Goal: Task Accomplishment & Management: Manage account settings

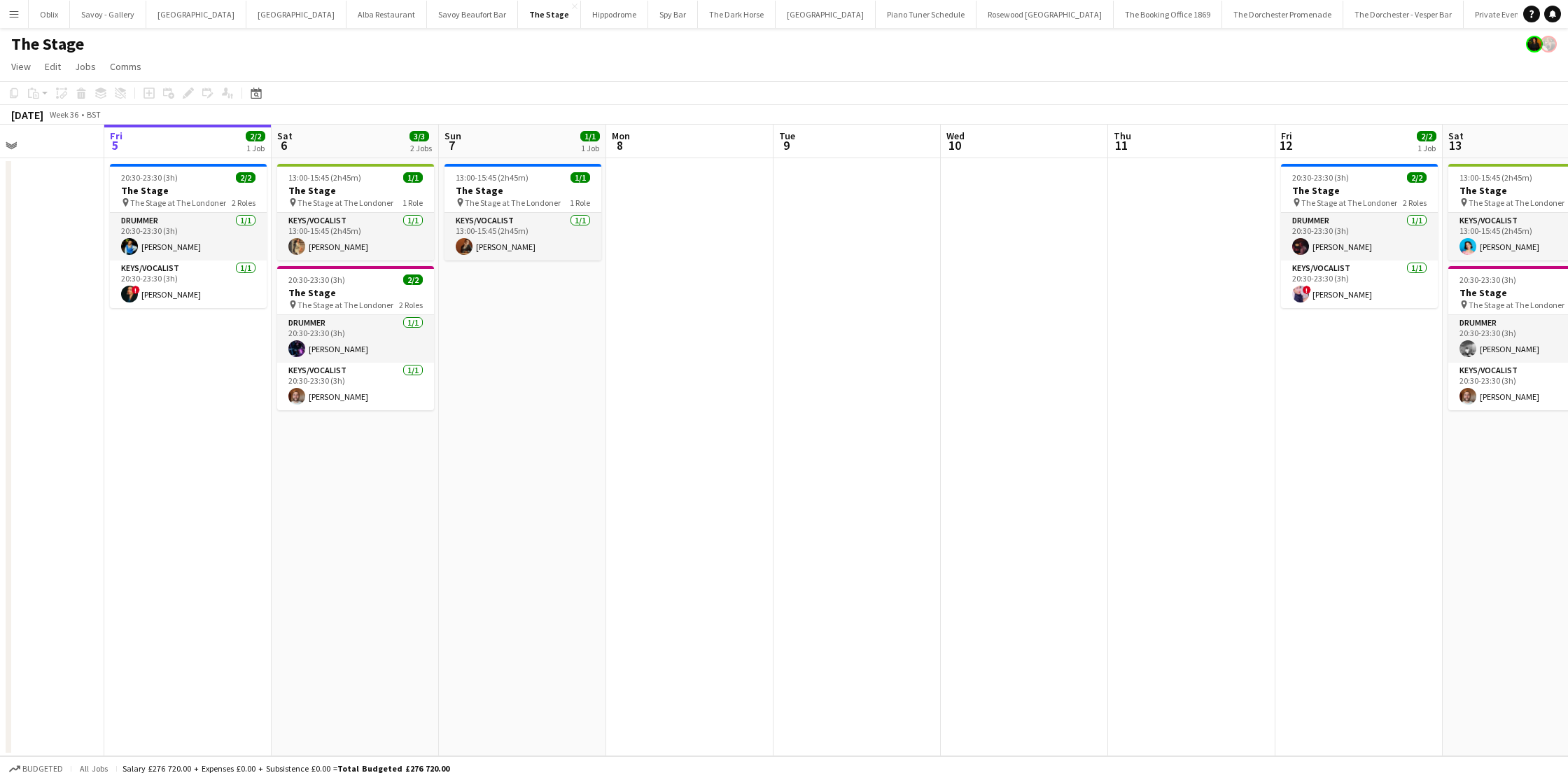
scroll to position [0, 399]
click at [18, 14] on app-icon "Menu" at bounding box center [13, 13] width 11 height 11
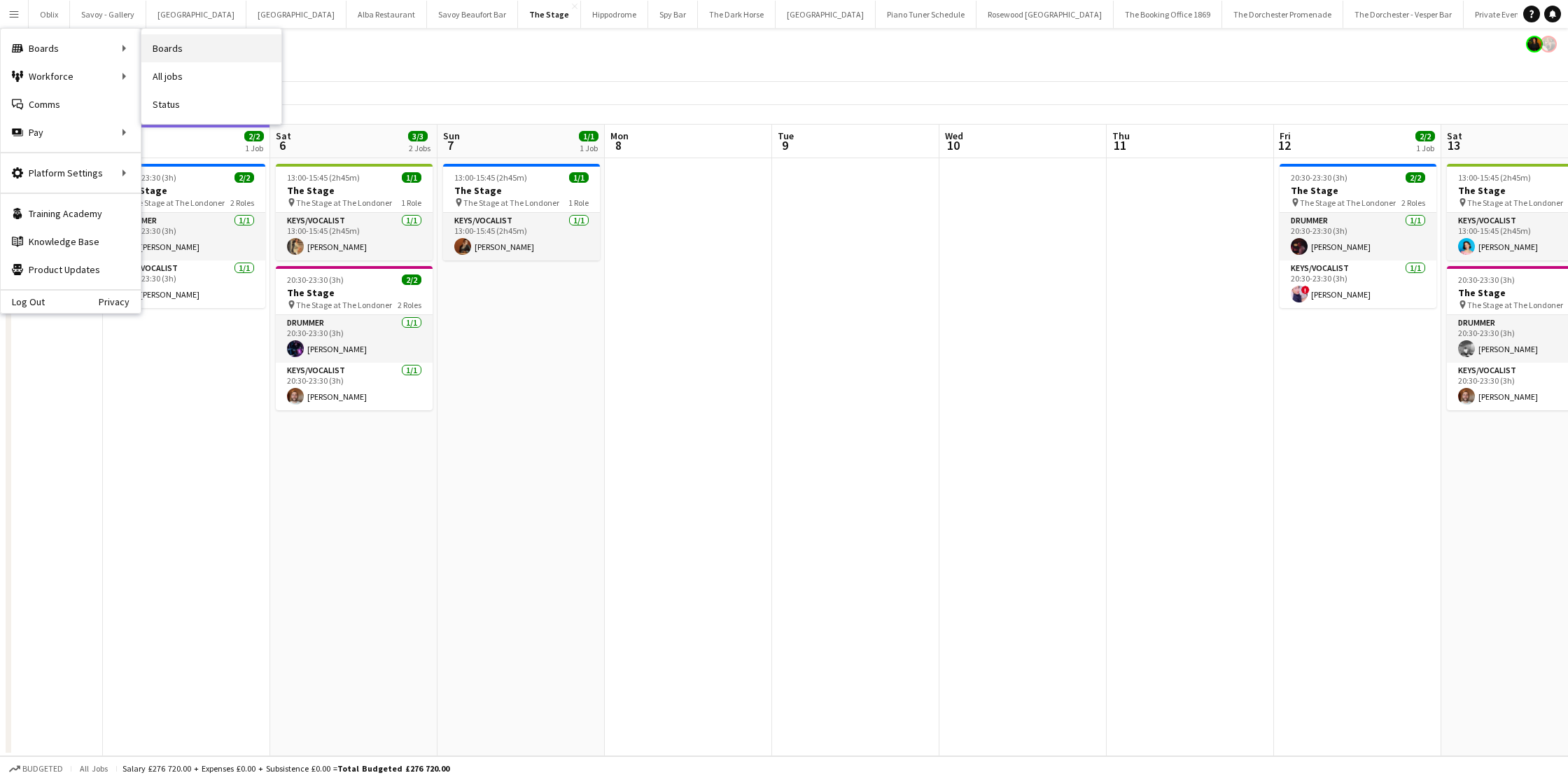
click at [166, 44] on link "Boards" at bounding box center [211, 48] width 140 height 28
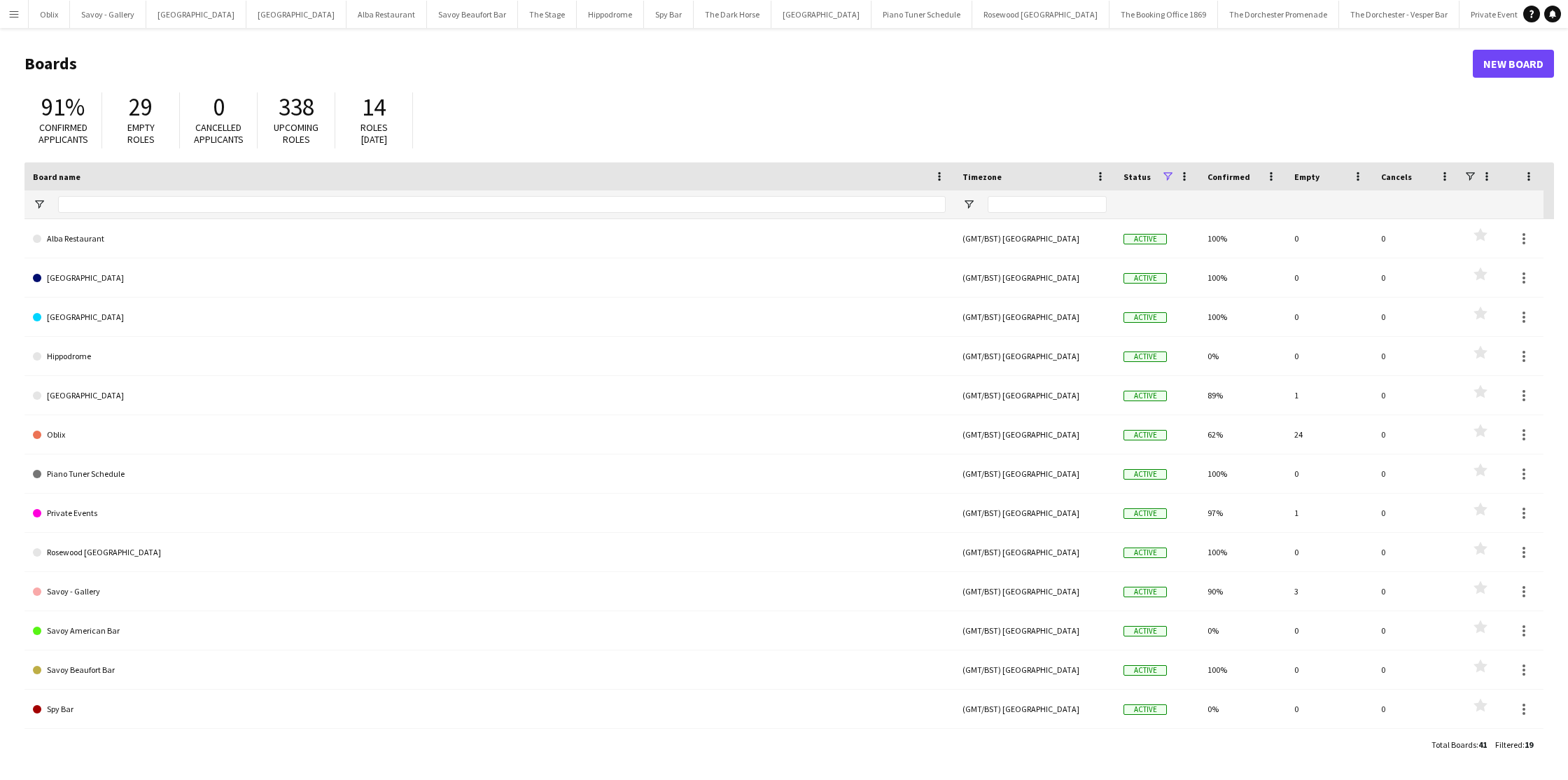
click at [11, 13] on app-icon "Menu" at bounding box center [13, 13] width 11 height 11
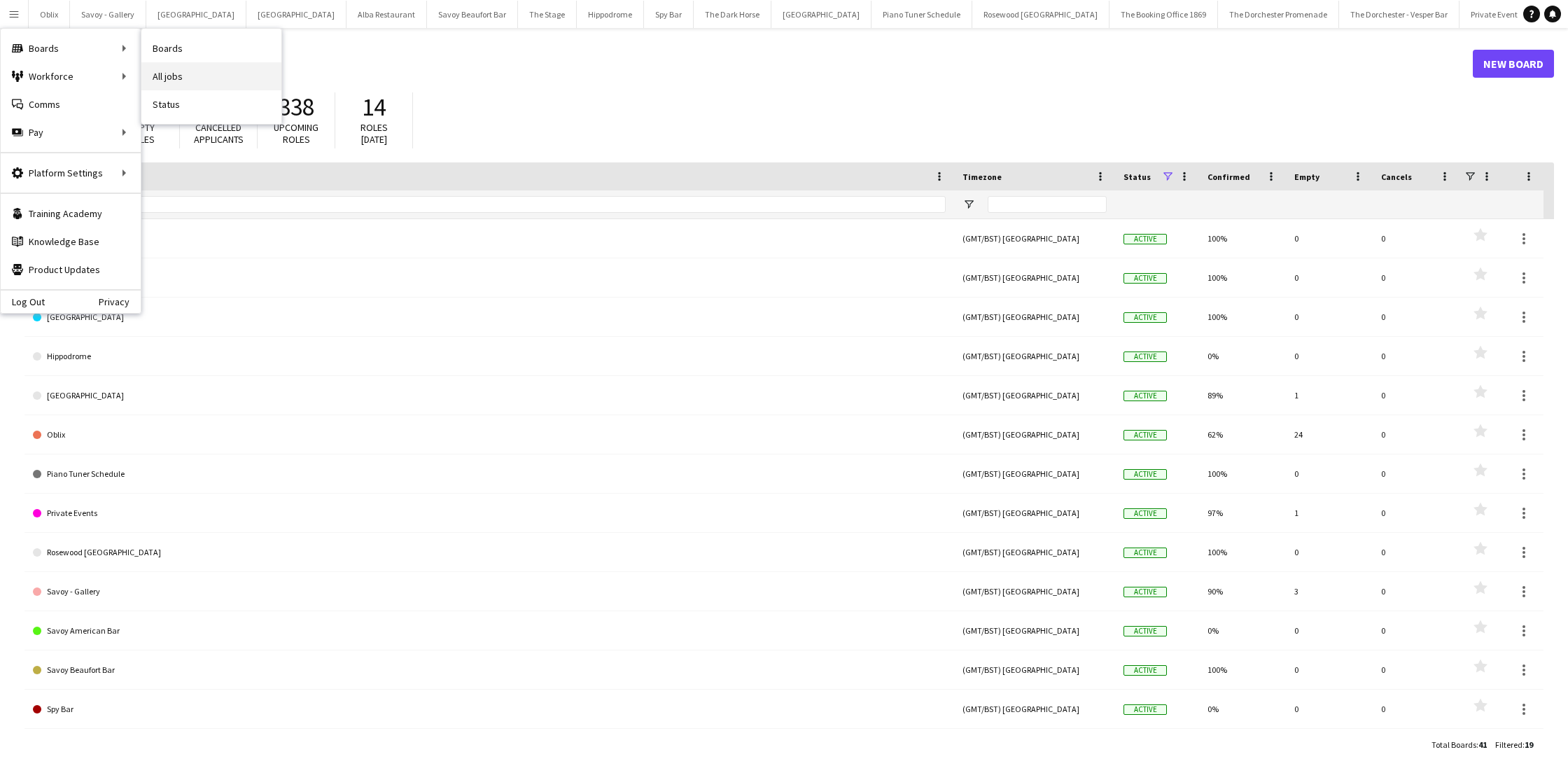
click at [171, 80] on link "All jobs" at bounding box center [211, 76] width 140 height 28
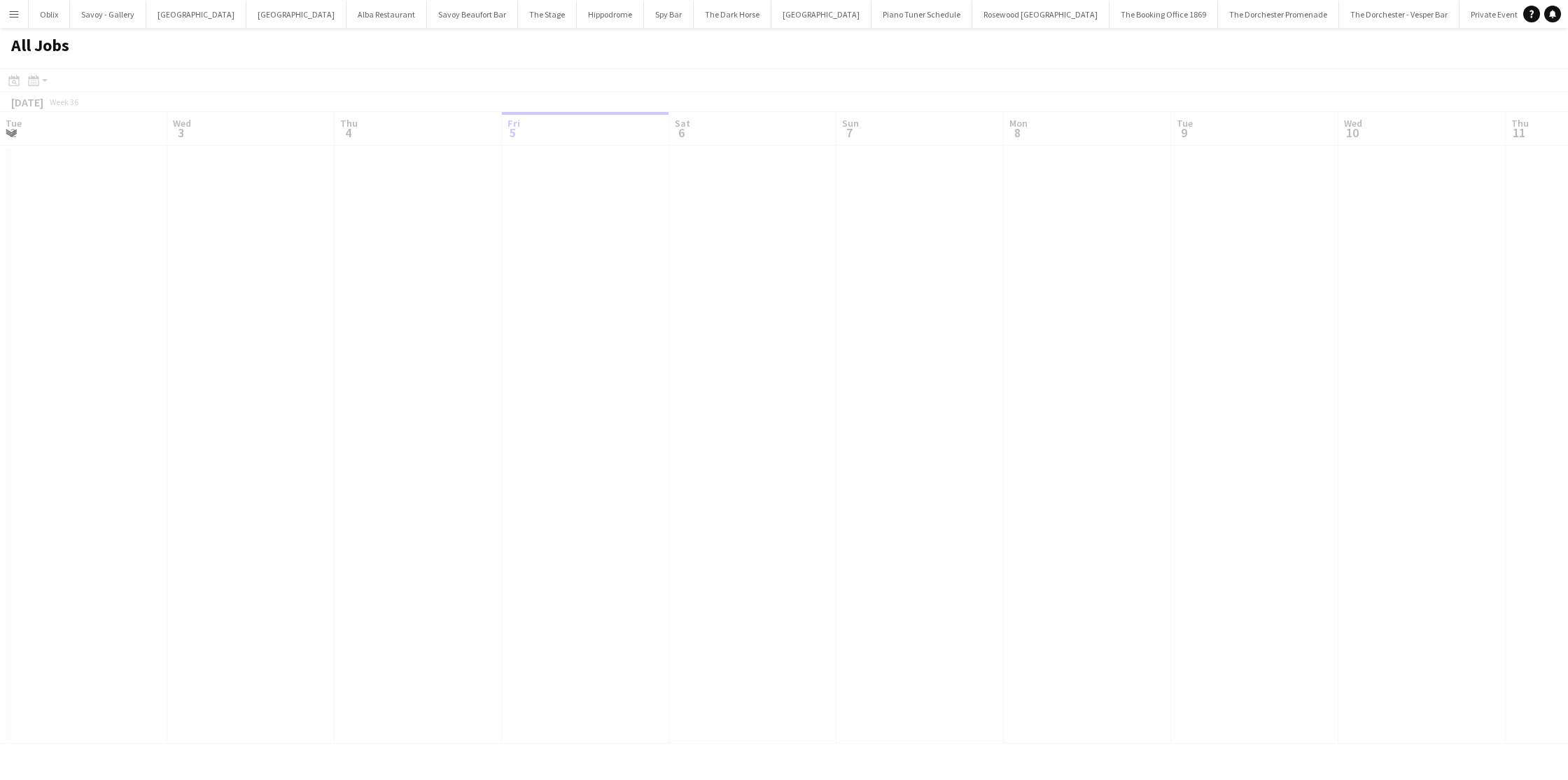
scroll to position [0, 334]
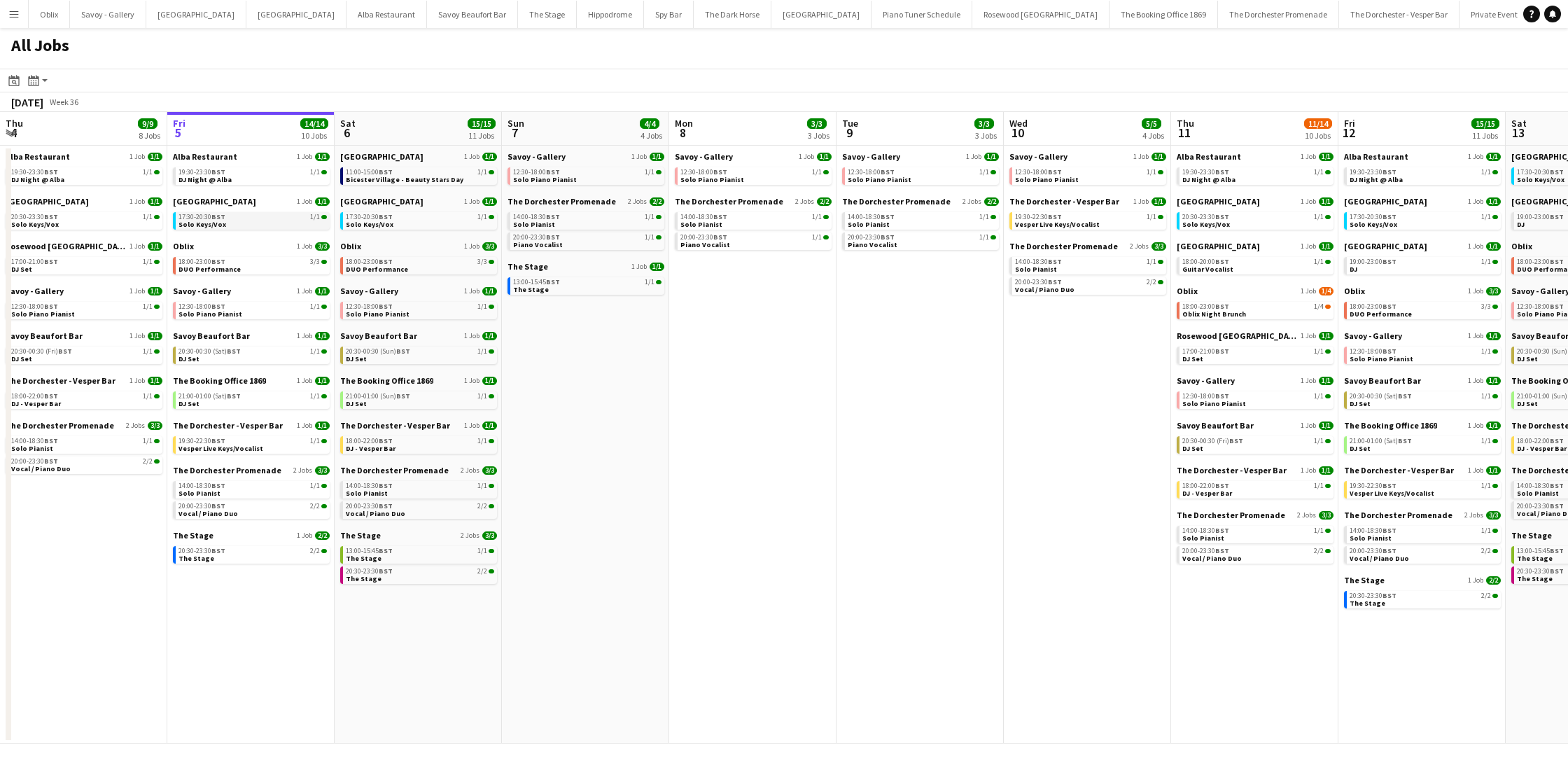
click at [231, 215] on div "17:30-20:30 BST 1/1" at bounding box center [252, 217] width 149 height 7
click at [240, 264] on div "18:00-23:00 BST 3/3" at bounding box center [252, 261] width 149 height 7
click at [226, 313] on span "Solo Piano Pianist" at bounding box center [210, 314] width 64 height 9
click at [244, 354] on link "20:30-00:30 (Sat) BST 1/1 DJ Set" at bounding box center [252, 354] width 149 height 16
click at [277, 396] on div "21:00-01:00 (Sat) BST 1/1" at bounding box center [252, 396] width 149 height 7
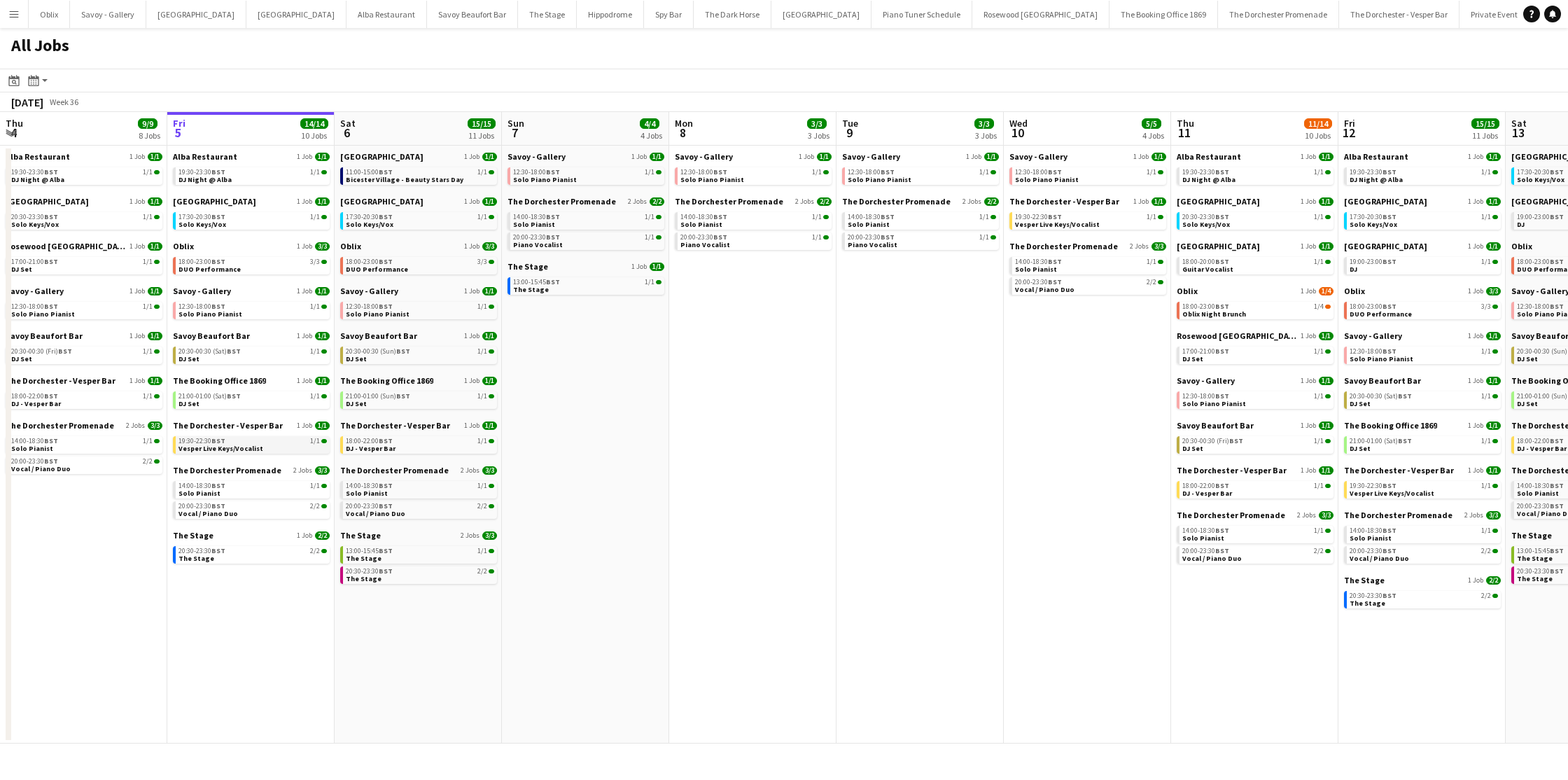
click at [267, 448] on link "19:30-22:30 BST 1/1 Vesper Live Keys/Vocalist" at bounding box center [252, 444] width 149 height 16
click at [241, 512] on link "20:00-23:30 BST 2/2 Vocal / Piano Duo" at bounding box center [252, 509] width 149 height 16
click at [262, 552] on div "20:30-23:30 BST 2/2" at bounding box center [252, 551] width 149 height 7
click at [257, 400] on link "21:00-01:00 (Sat) BST 1/1 DJ Set" at bounding box center [253, 400] width 149 height 16
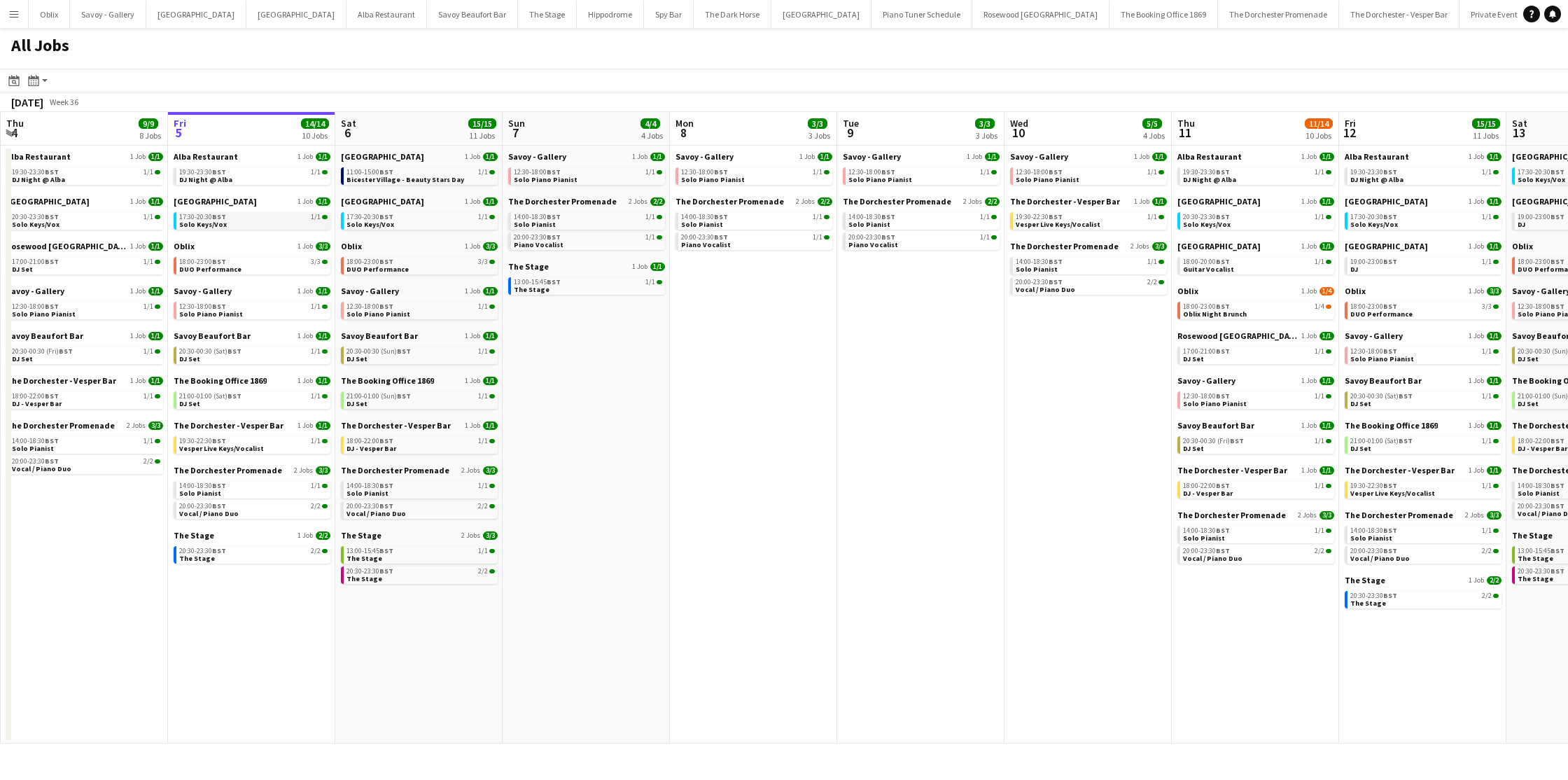
click at [238, 220] on div "17:30-20:30 BST 1/1" at bounding box center [253, 217] width 149 height 7
click at [238, 261] on div "18:00-23:00 BST 3/3" at bounding box center [252, 261] width 149 height 7
click at [277, 312] on link "12:30-18:00 BST 1/1 Solo Piano Pianist" at bounding box center [252, 310] width 149 height 16
click at [252, 362] on link "20:30-00:30 (Sat) BST 1/1 DJ Set" at bounding box center [252, 354] width 149 height 16
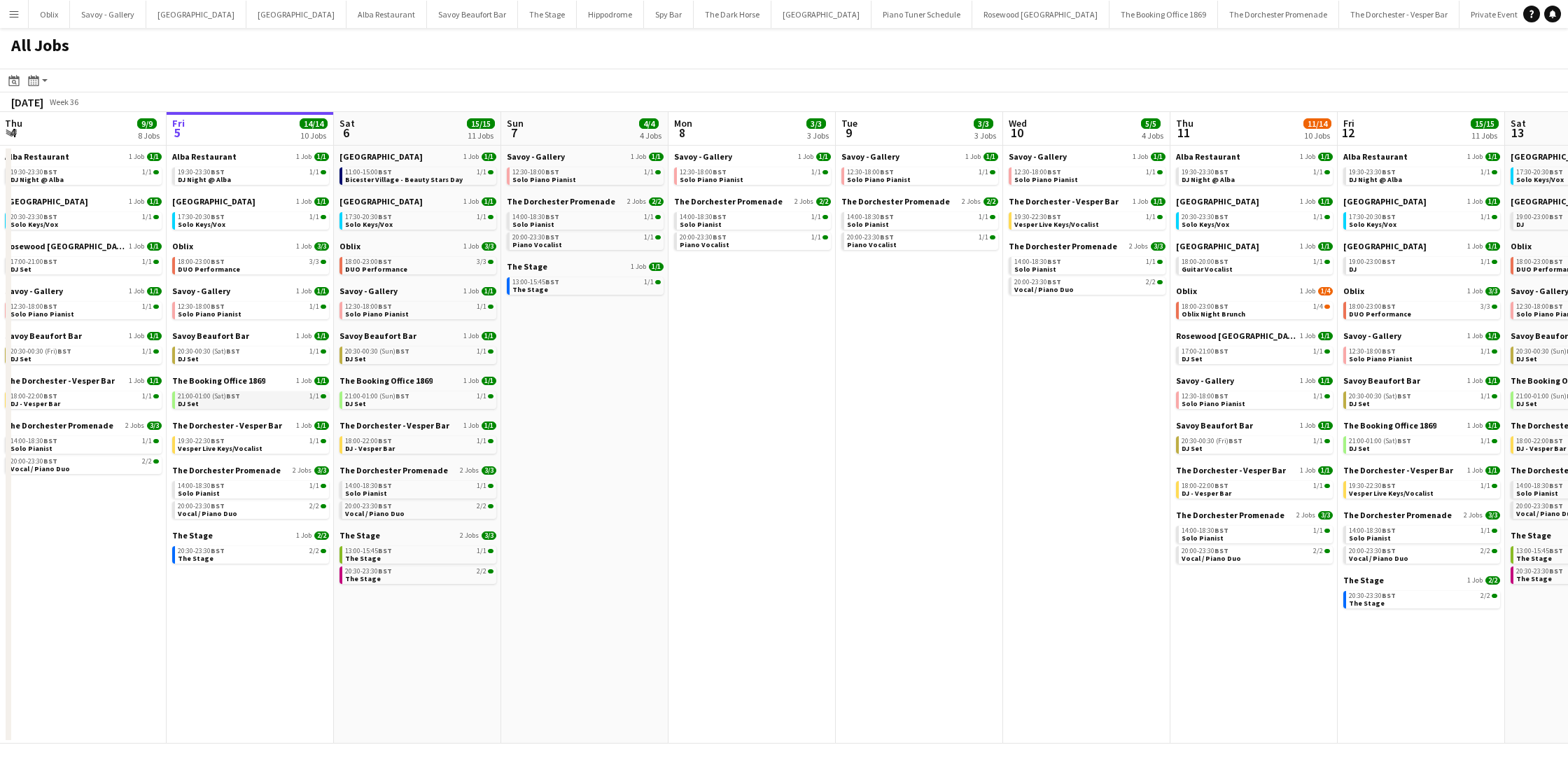
click at [255, 404] on link "21:00-01:00 (Sat) BST 1/1 DJ Set" at bounding box center [252, 400] width 149 height 16
click at [257, 399] on link "21:00-01:00 (Sat) BST 1/1 DJ Set" at bounding box center [252, 400] width 149 height 16
click at [240, 444] on span "Vesper Live Keys/Vocalist" at bounding box center [220, 448] width 84 height 9
click at [249, 558] on link "20:30-23:30 BST 2/2 The Stage" at bounding box center [252, 554] width 149 height 16
click at [255, 451] on span "Vesper Live Keys/Vocalist" at bounding box center [220, 448] width 84 height 9
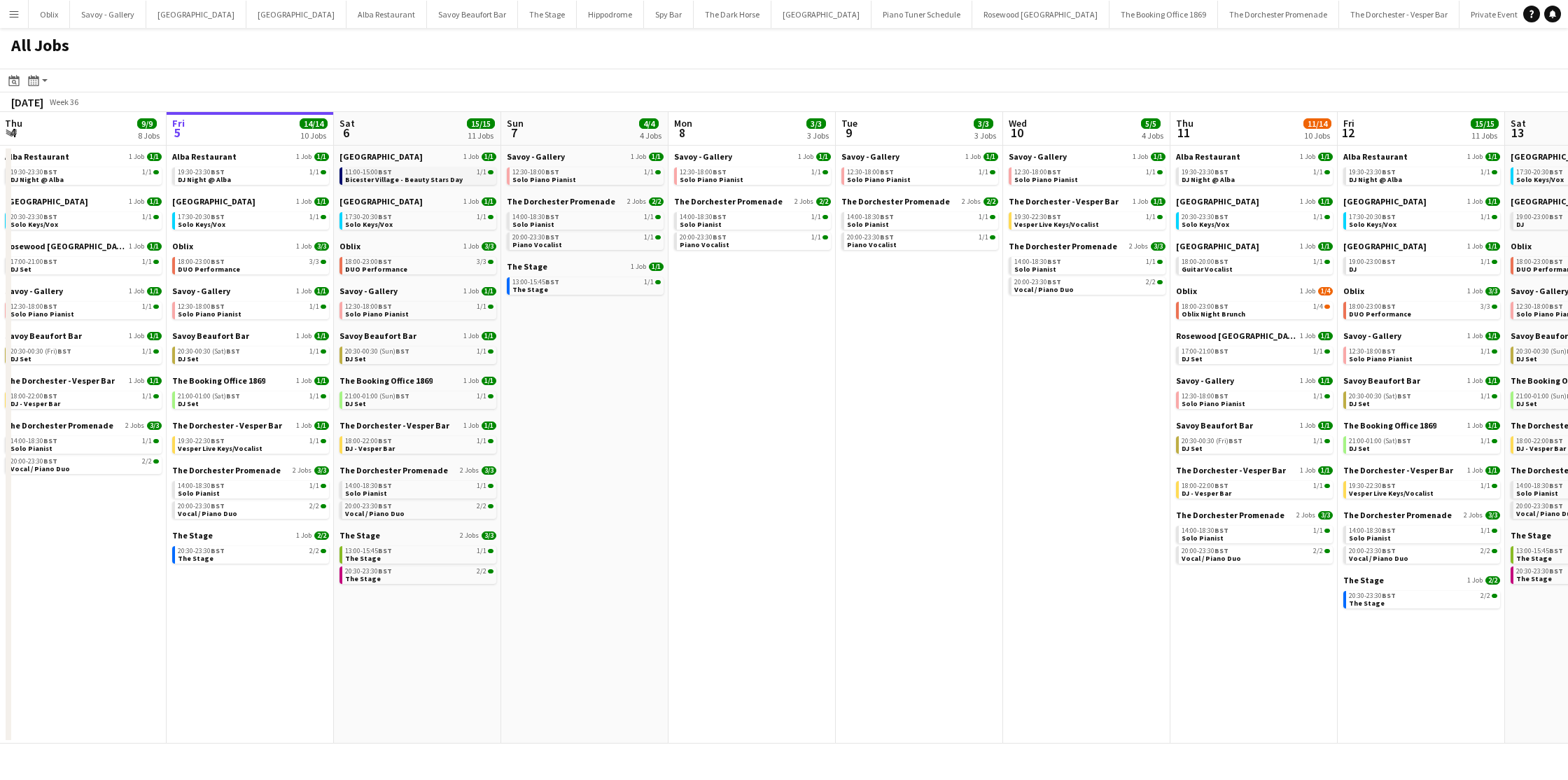
click at [419, 175] on span "Bicester Village - Beauty Stars Day" at bounding box center [403, 180] width 118 height 9
click at [428, 220] on link "17:30-20:30 BST 1/1 Solo Keys/Vox" at bounding box center [419, 221] width 149 height 16
click at [411, 263] on div "18:00-23:00 BST 3/3" at bounding box center [419, 261] width 149 height 7
click at [421, 313] on link "12:30-18:00 BST 1/1 Solo Piano Pianist" at bounding box center [419, 310] width 149 height 16
click at [434, 349] on div "20:30-00:30 (Sun) BST 1/1" at bounding box center [419, 351] width 149 height 7
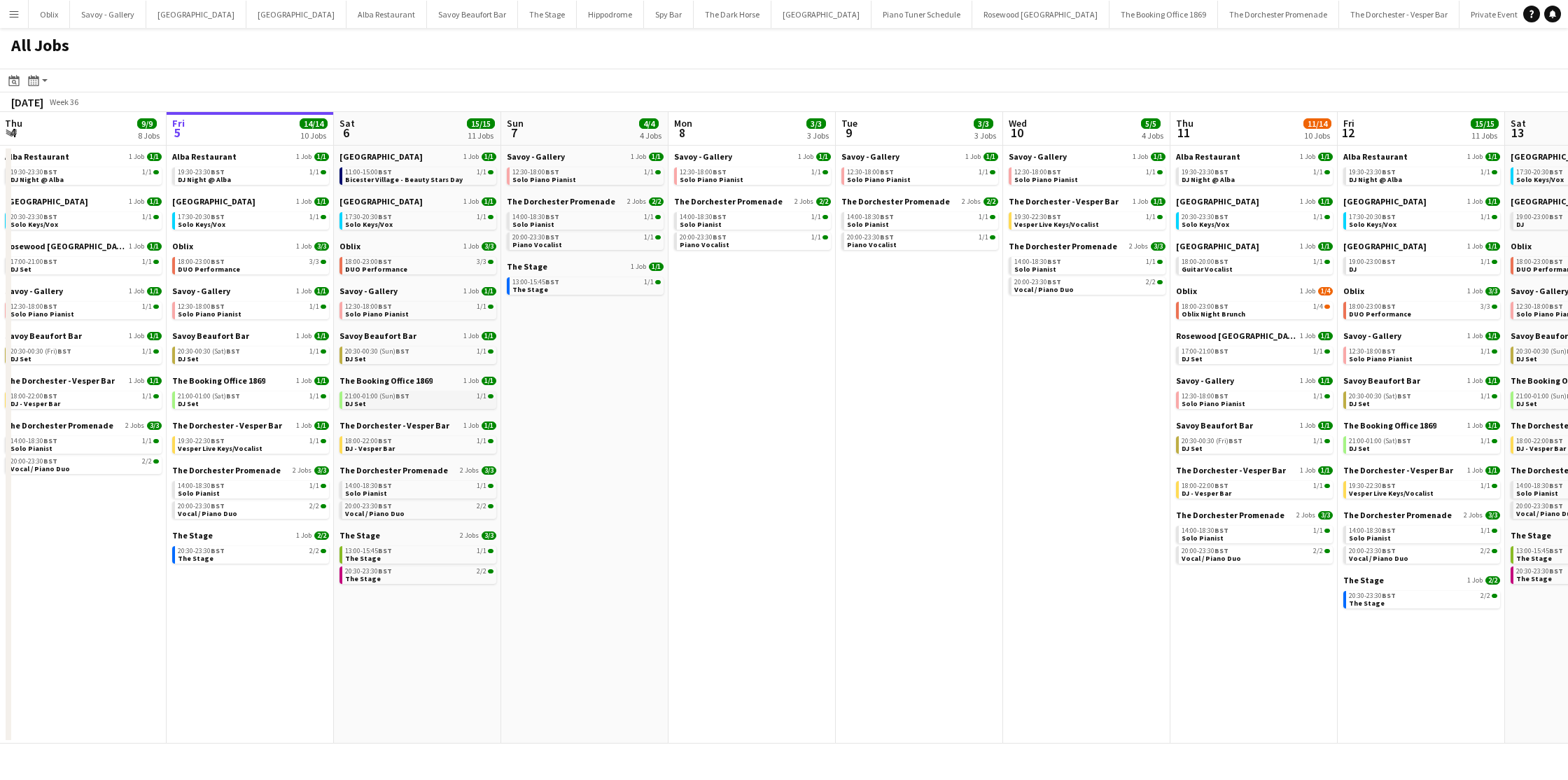
click at [400, 395] on span "BST" at bounding box center [403, 396] width 14 height 9
click at [437, 439] on div "18:00-22:00 BST 1/1" at bounding box center [419, 440] width 149 height 7
click at [450, 505] on div "20:00-23:30 BST 2/2" at bounding box center [419, 505] width 149 height 7
click at [428, 577] on link "20:30-23:30 BST 2/2 The Stage" at bounding box center [419, 574] width 149 height 16
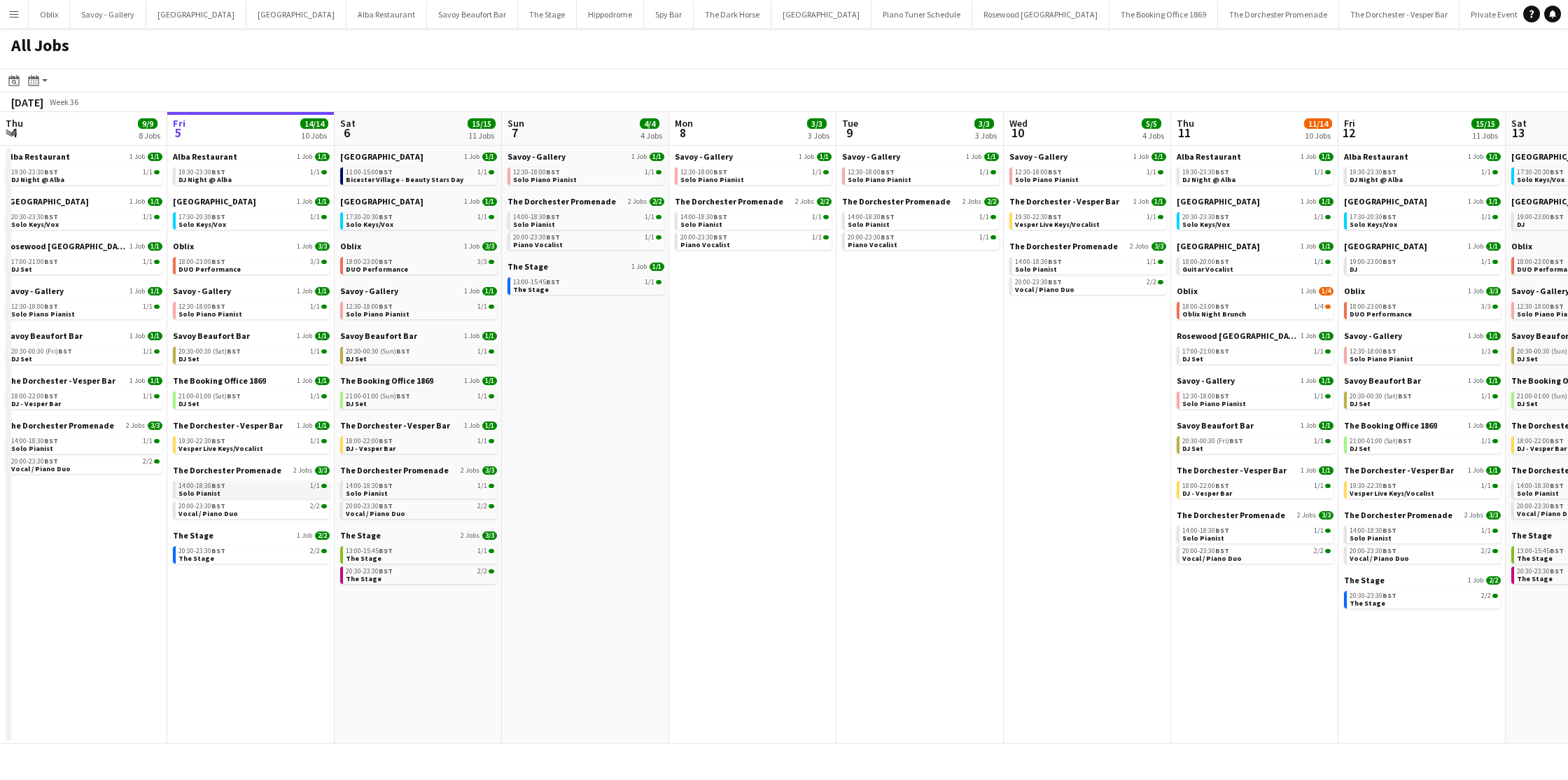
click at [234, 489] on link "14:00-18:30 BST 1/1 Solo Pianist" at bounding box center [252, 489] width 149 height 16
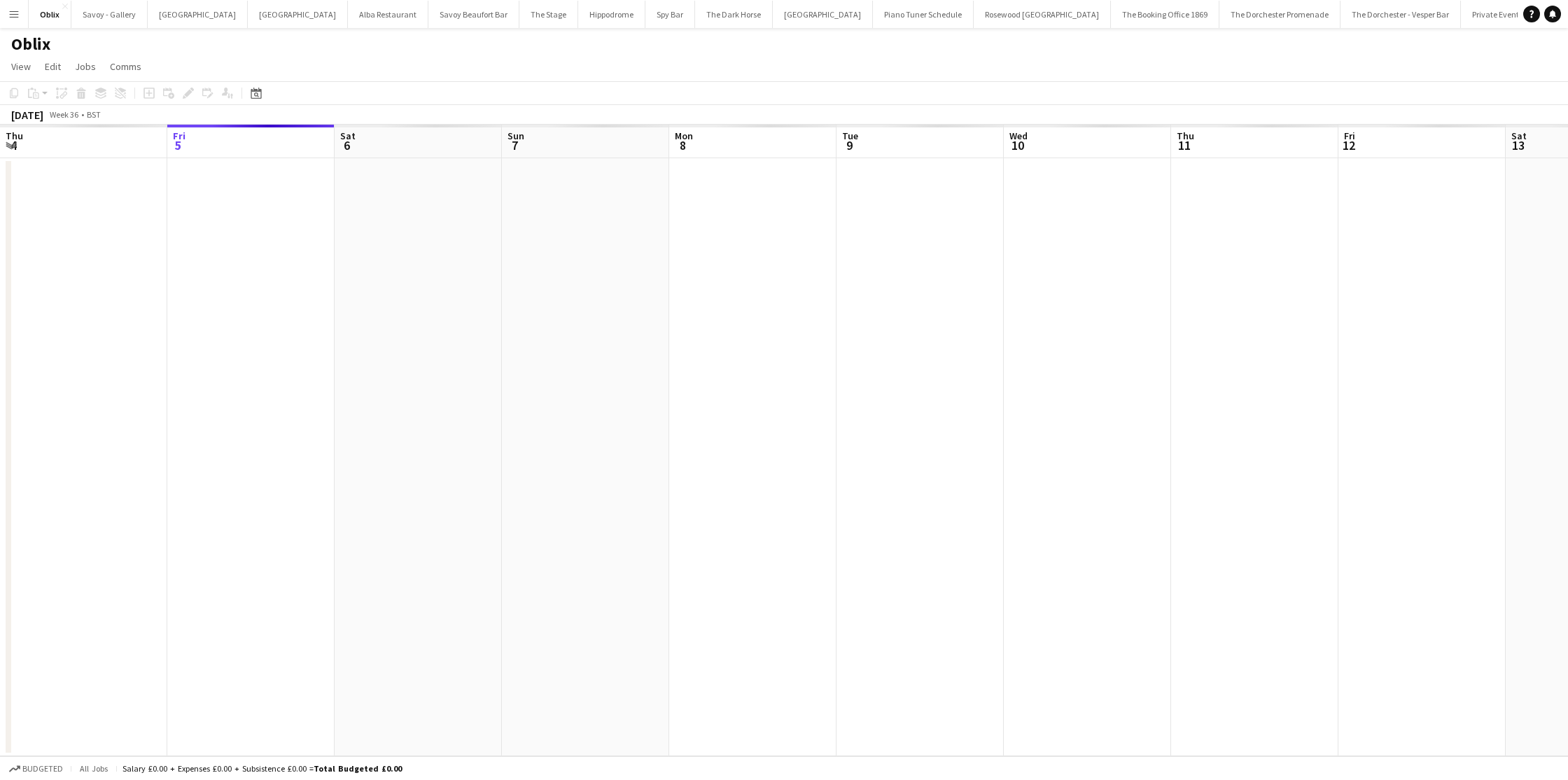
scroll to position [0, 482]
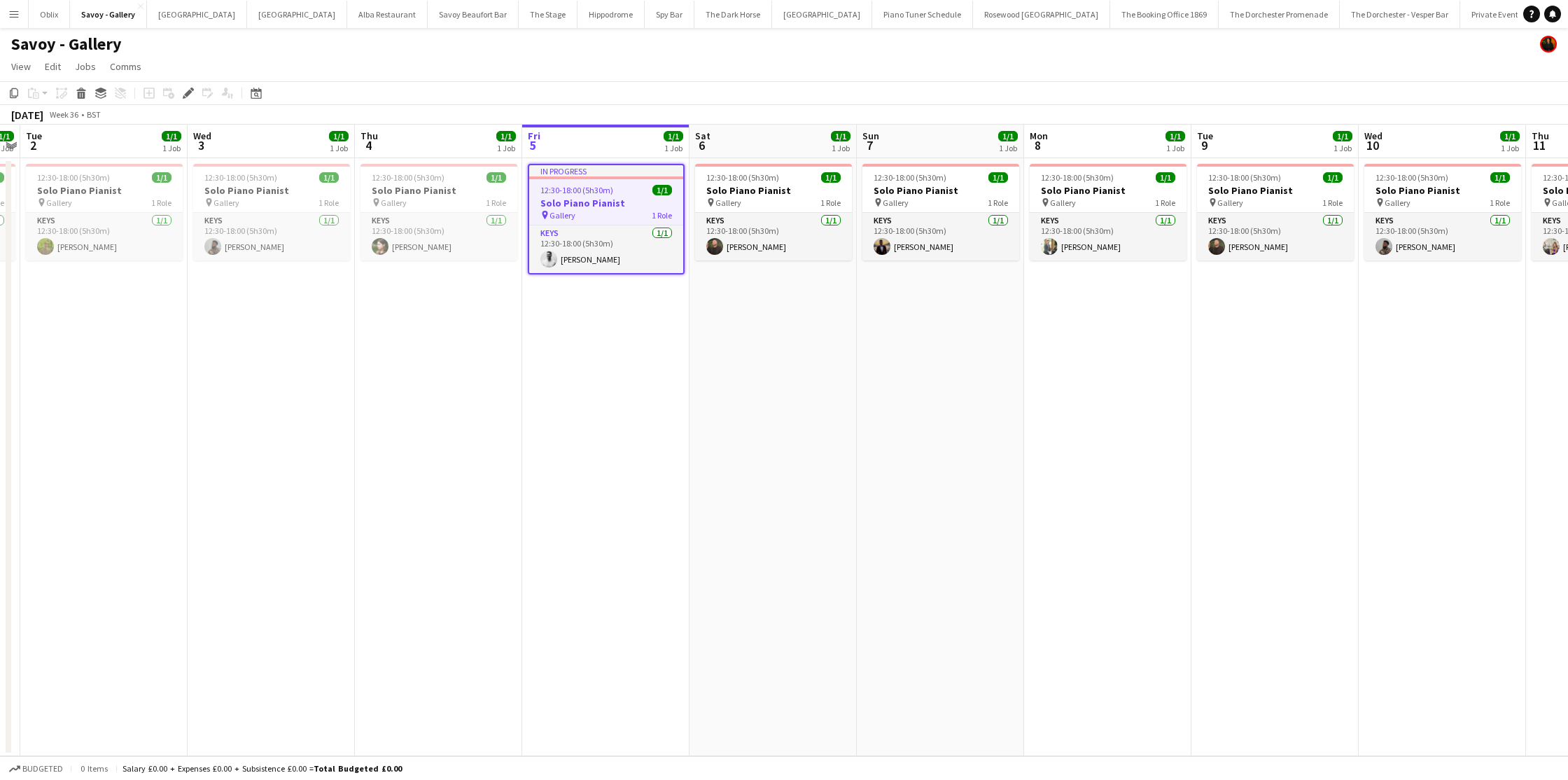
scroll to position [0, 480]
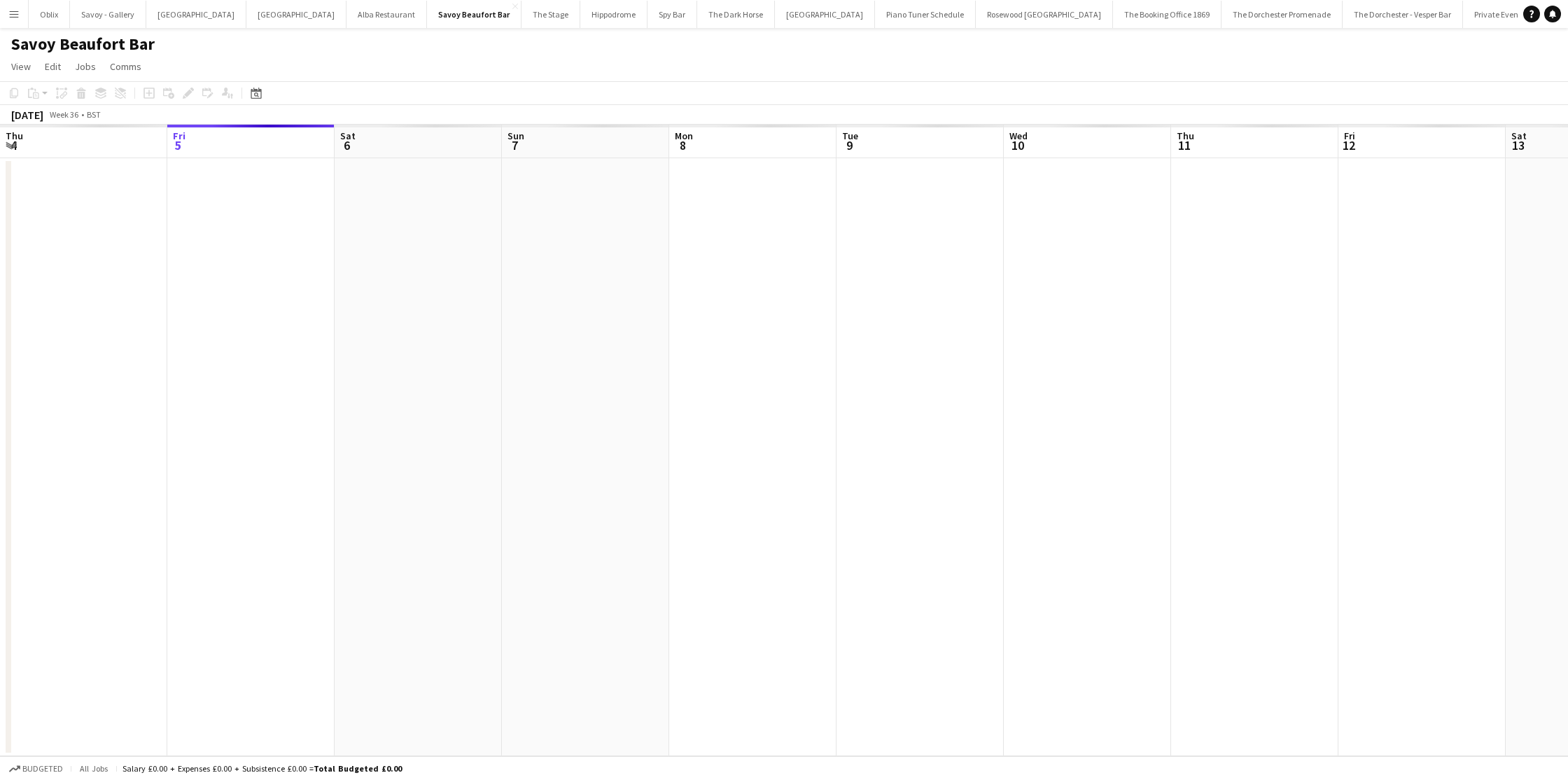
scroll to position [0, 482]
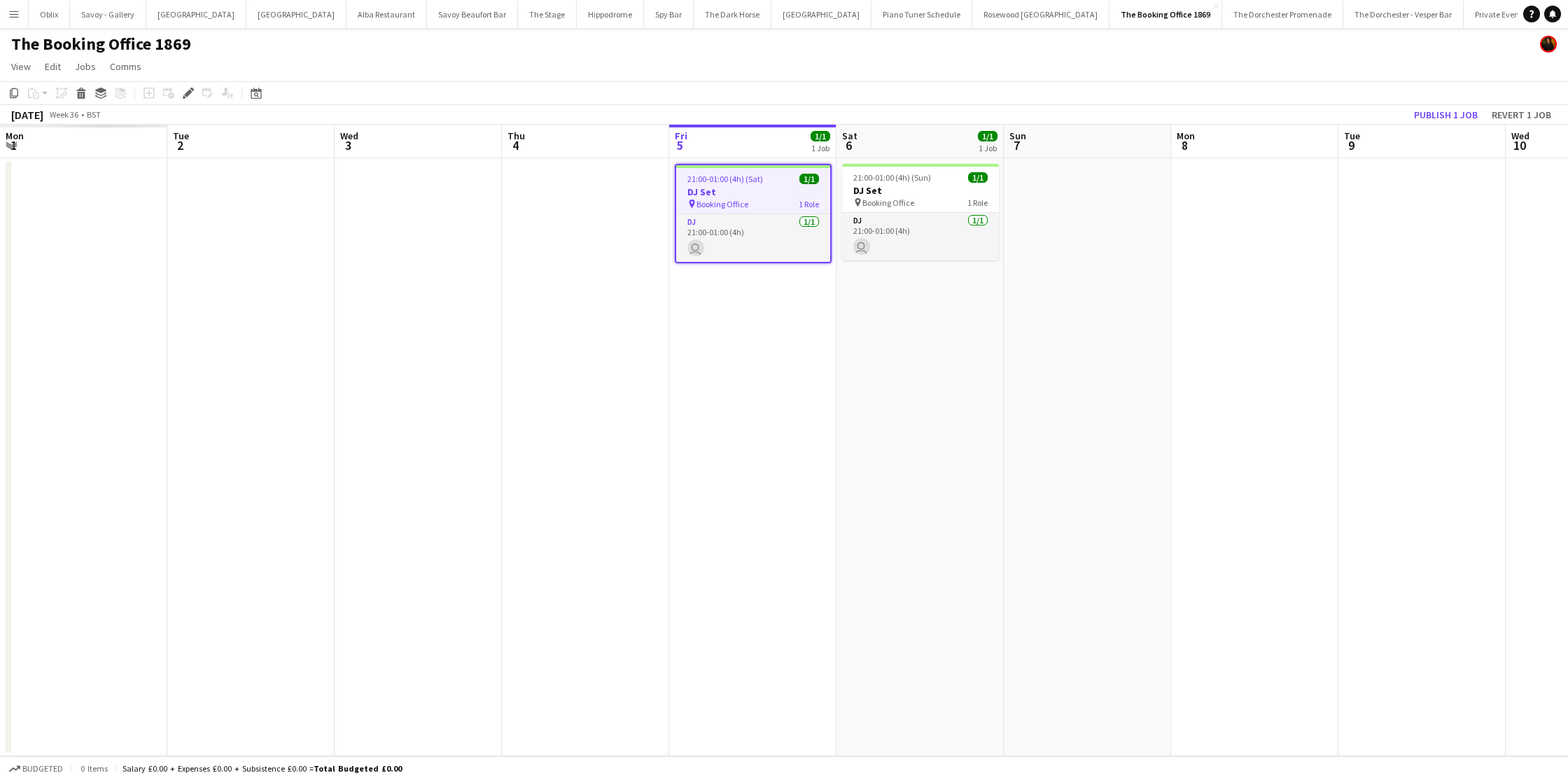
scroll to position [0, 482]
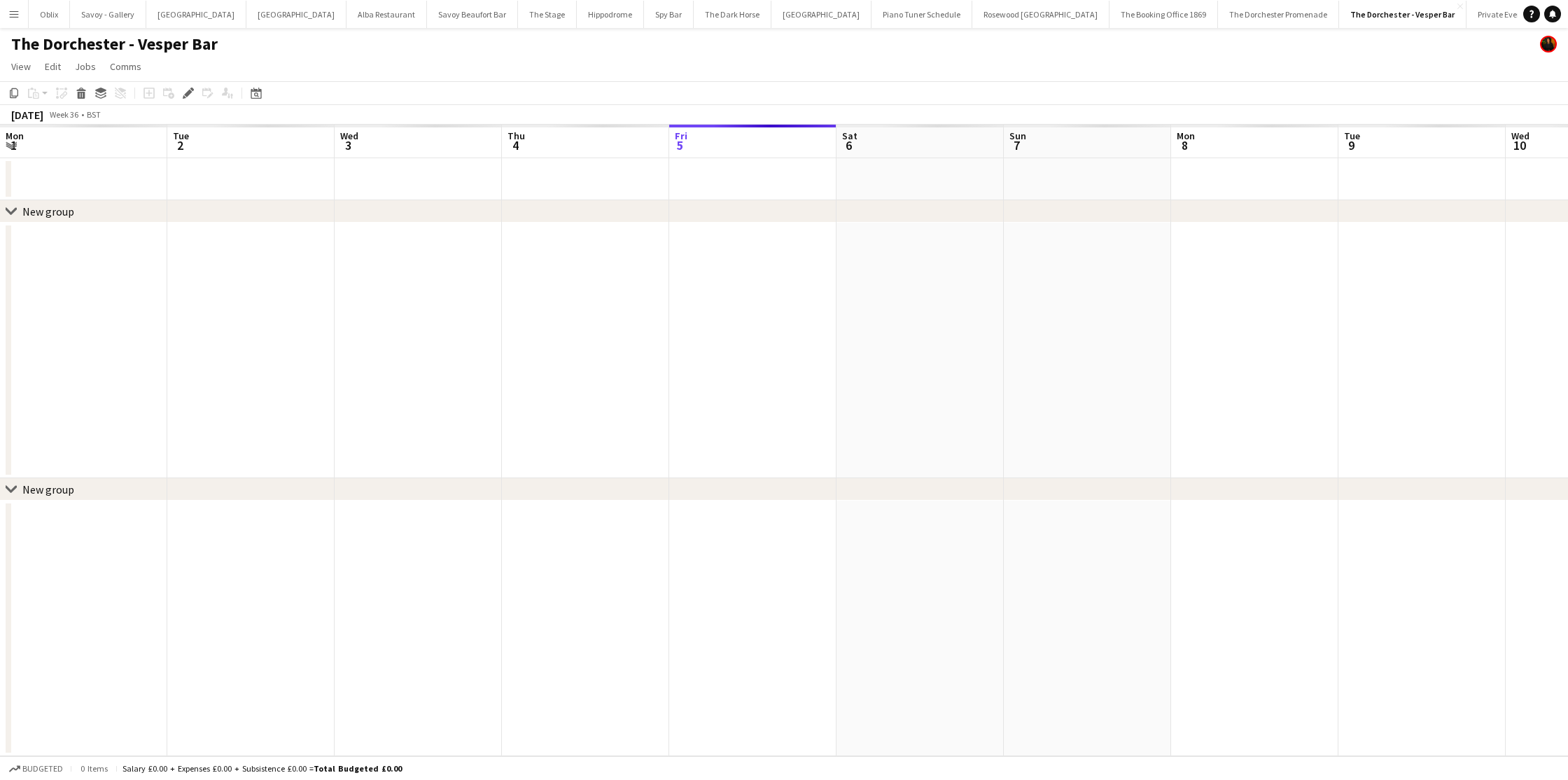
scroll to position [0, 482]
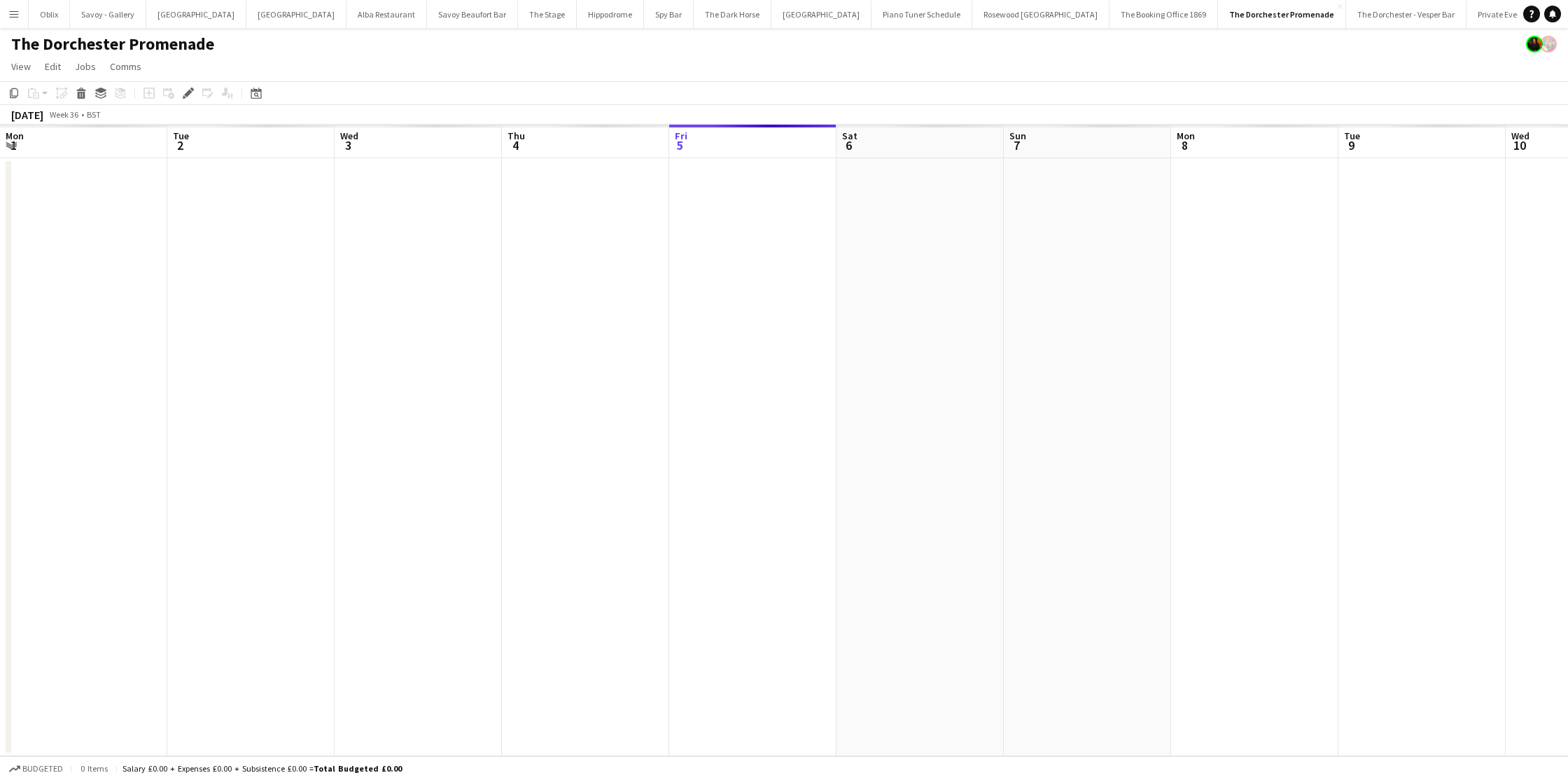
scroll to position [0, 482]
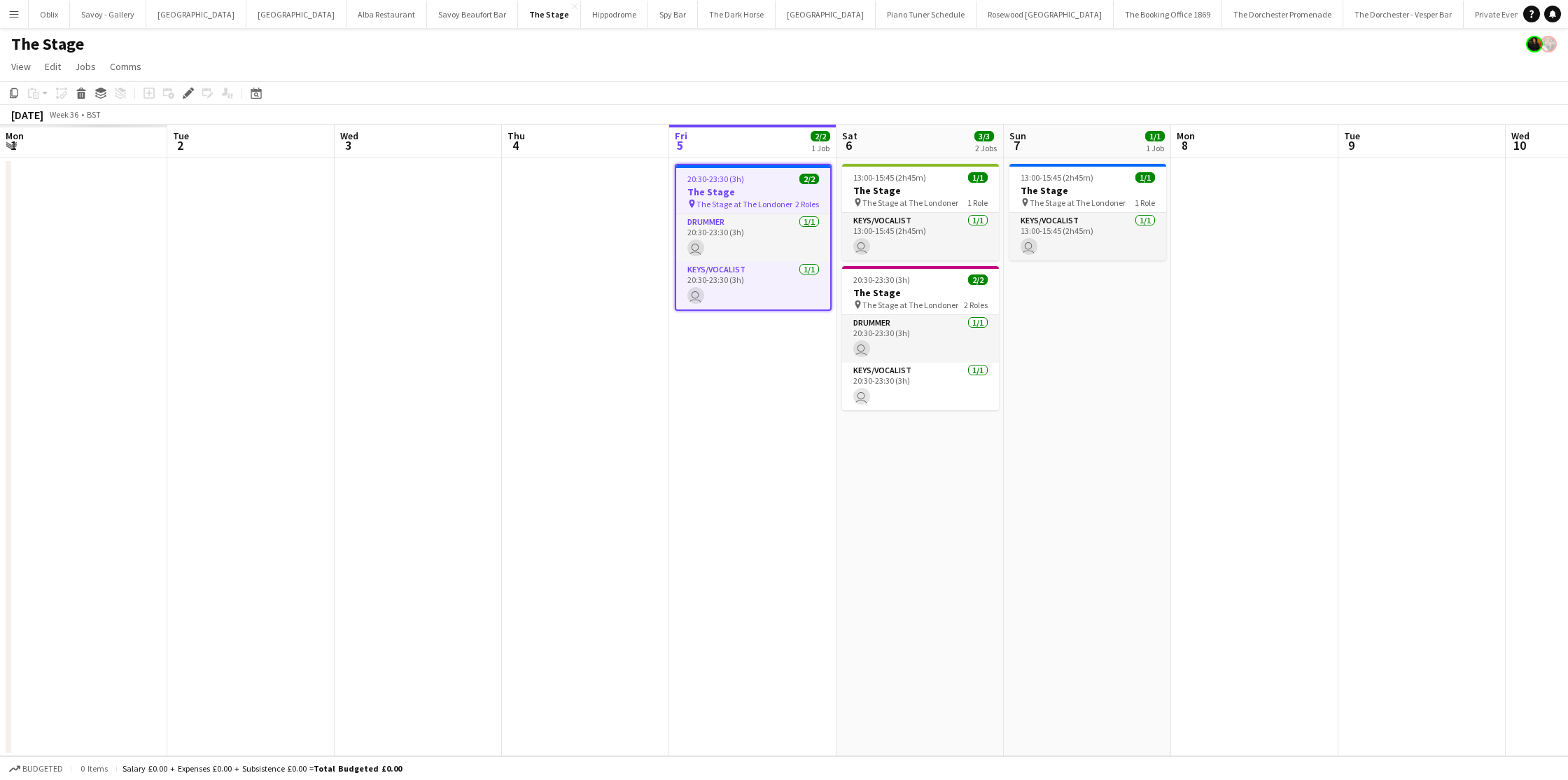
scroll to position [0, 482]
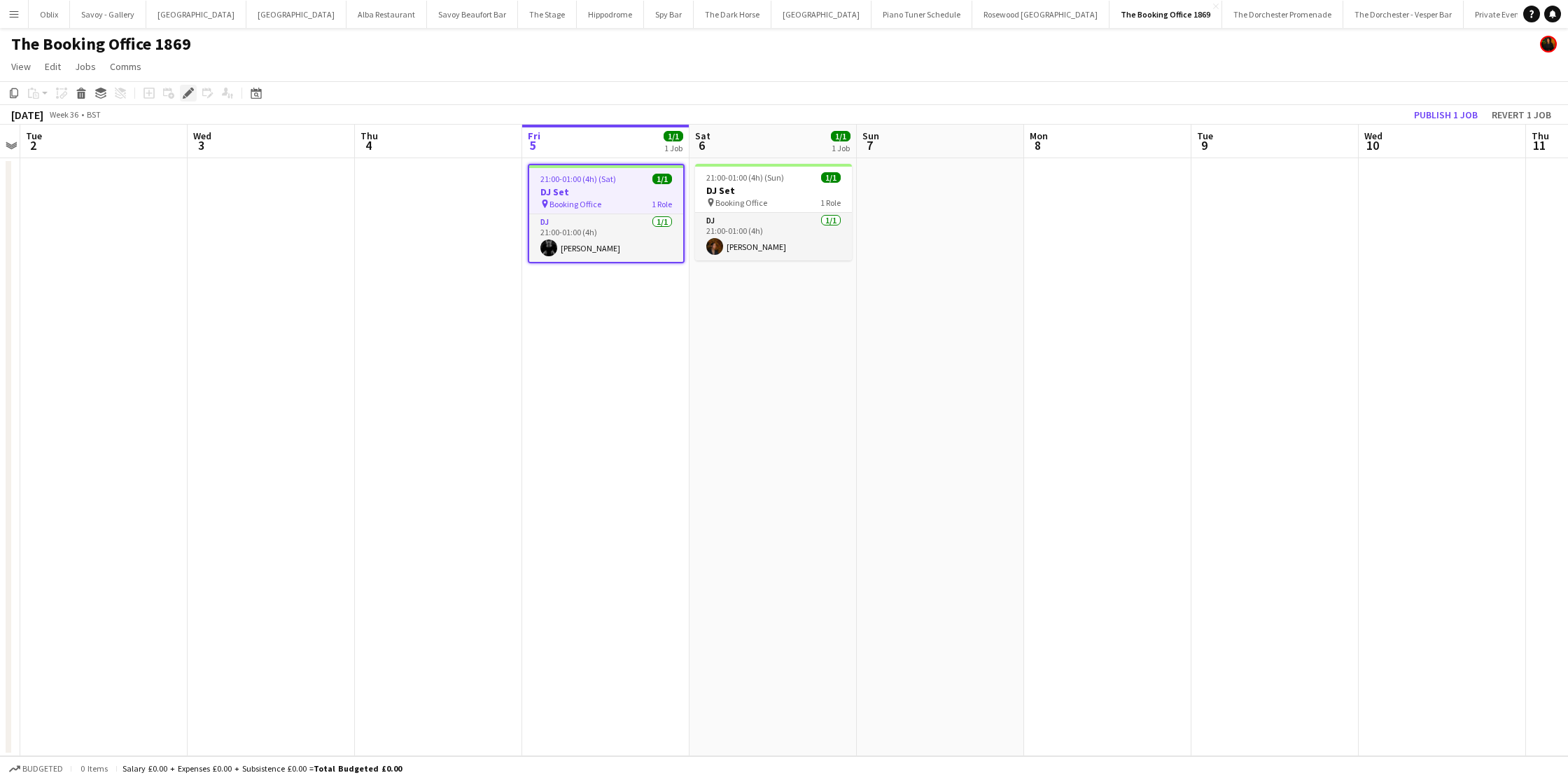
click at [183, 90] on icon "Edit" at bounding box center [188, 93] width 11 height 11
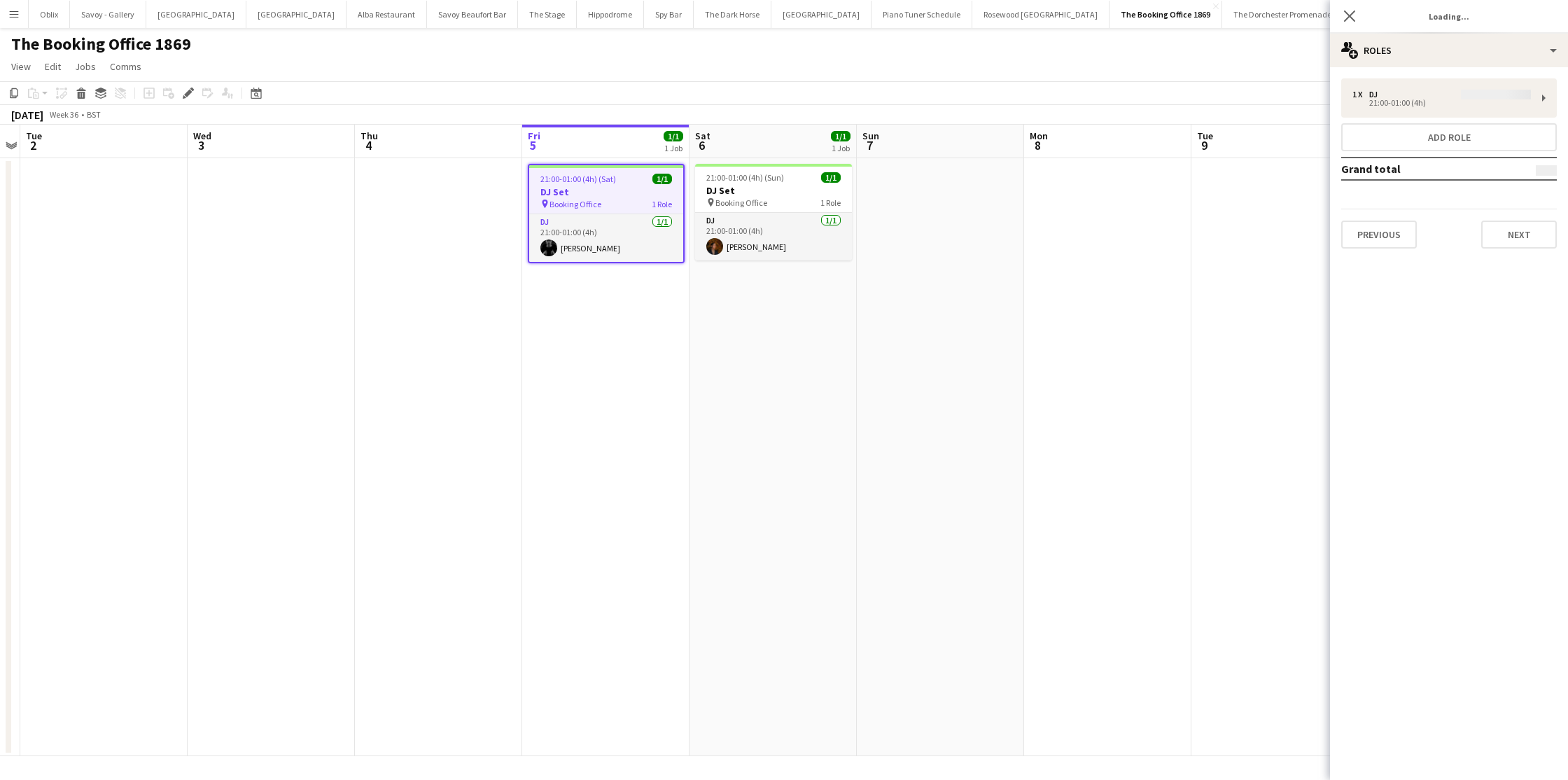
type input "******"
click at [1514, 238] on button "Next" at bounding box center [1519, 235] width 75 height 28
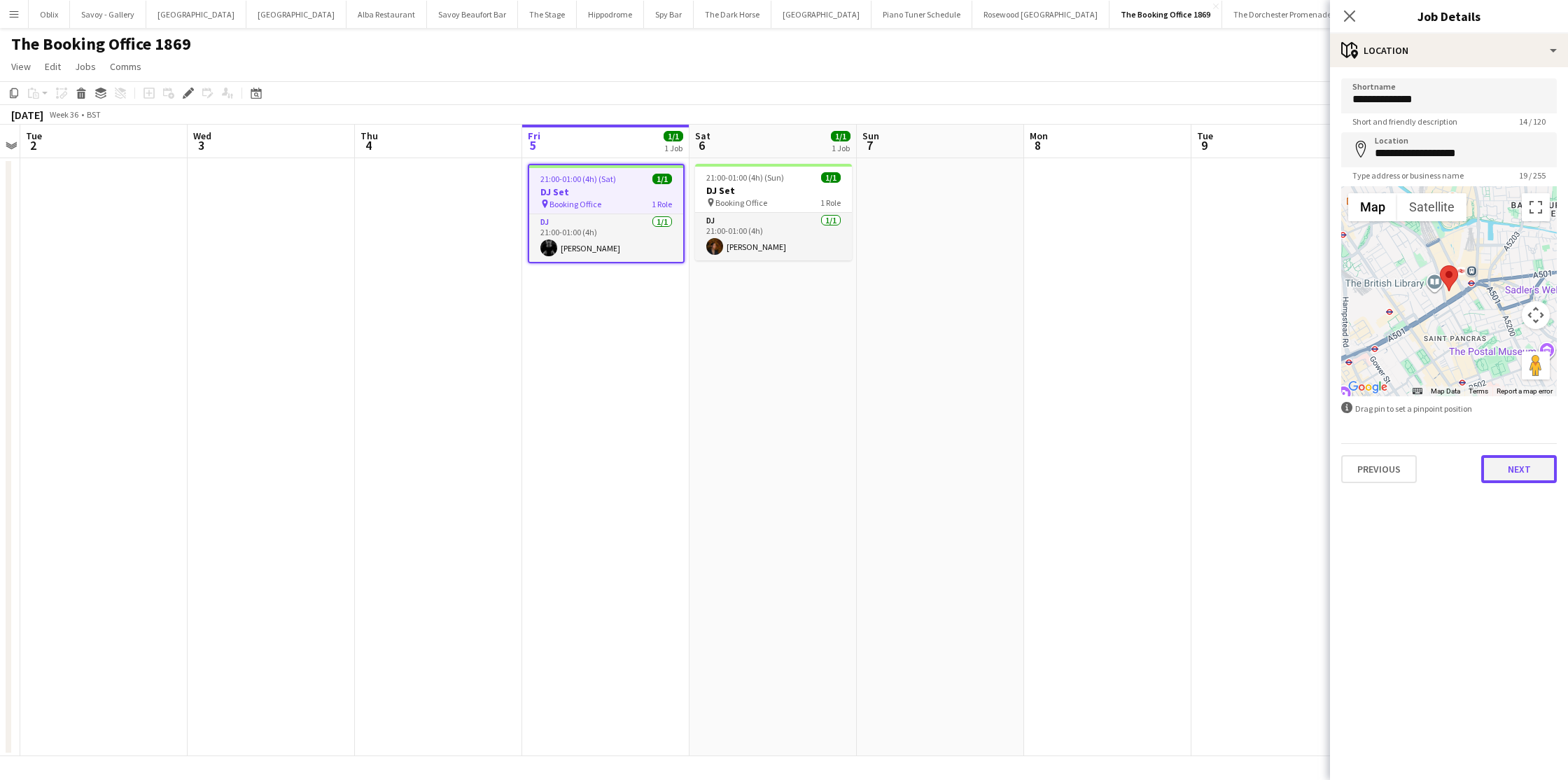
click at [1527, 477] on button "Next" at bounding box center [1519, 469] width 75 height 28
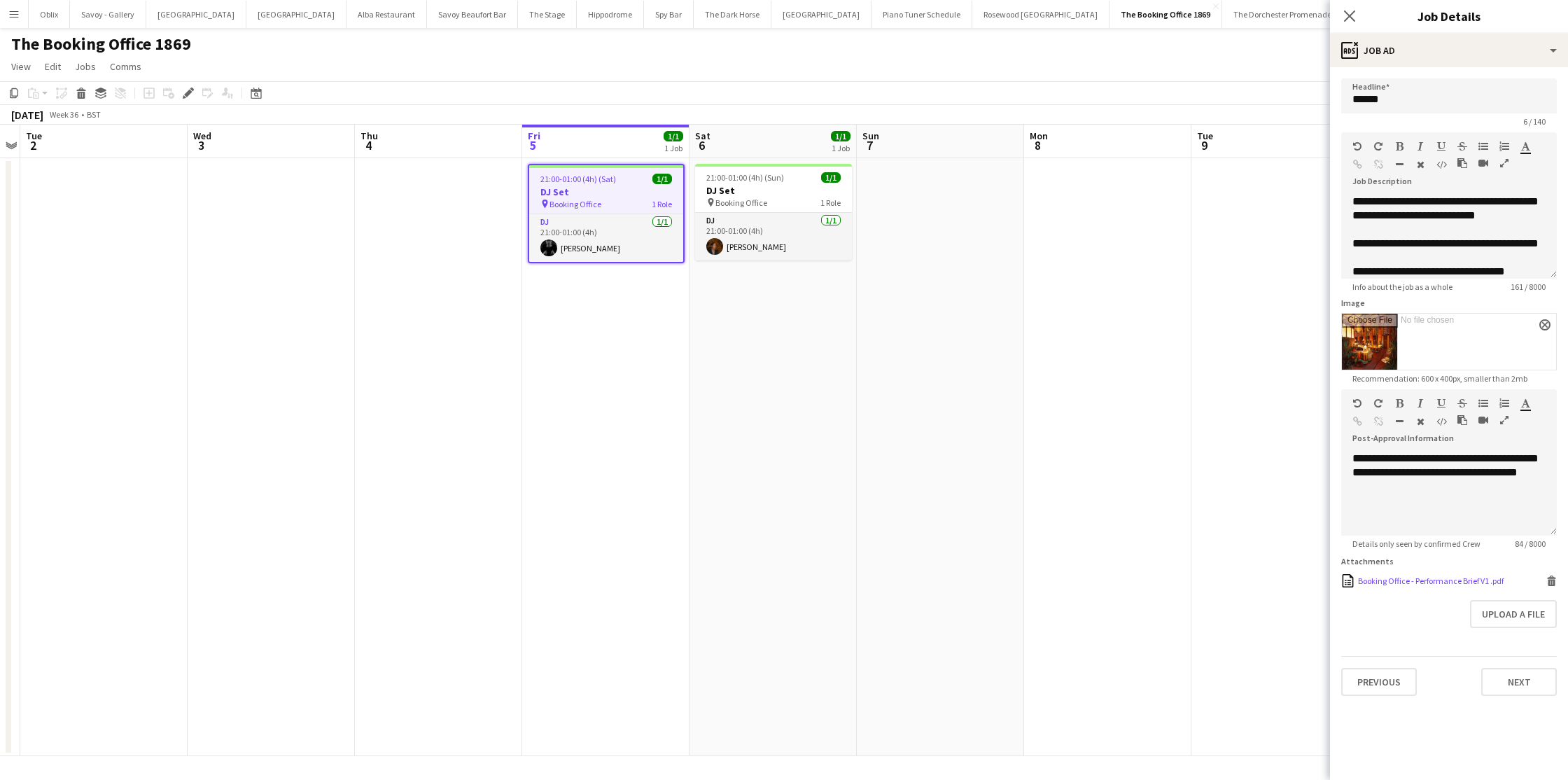
click at [1450, 581] on div "Booking Office - Performance Brief V1 .pdf" at bounding box center [1430, 581] width 146 height 10
click at [782, 182] on div "21:00-01:00 (4h) (Sun) 1/1" at bounding box center [773, 178] width 157 height 10
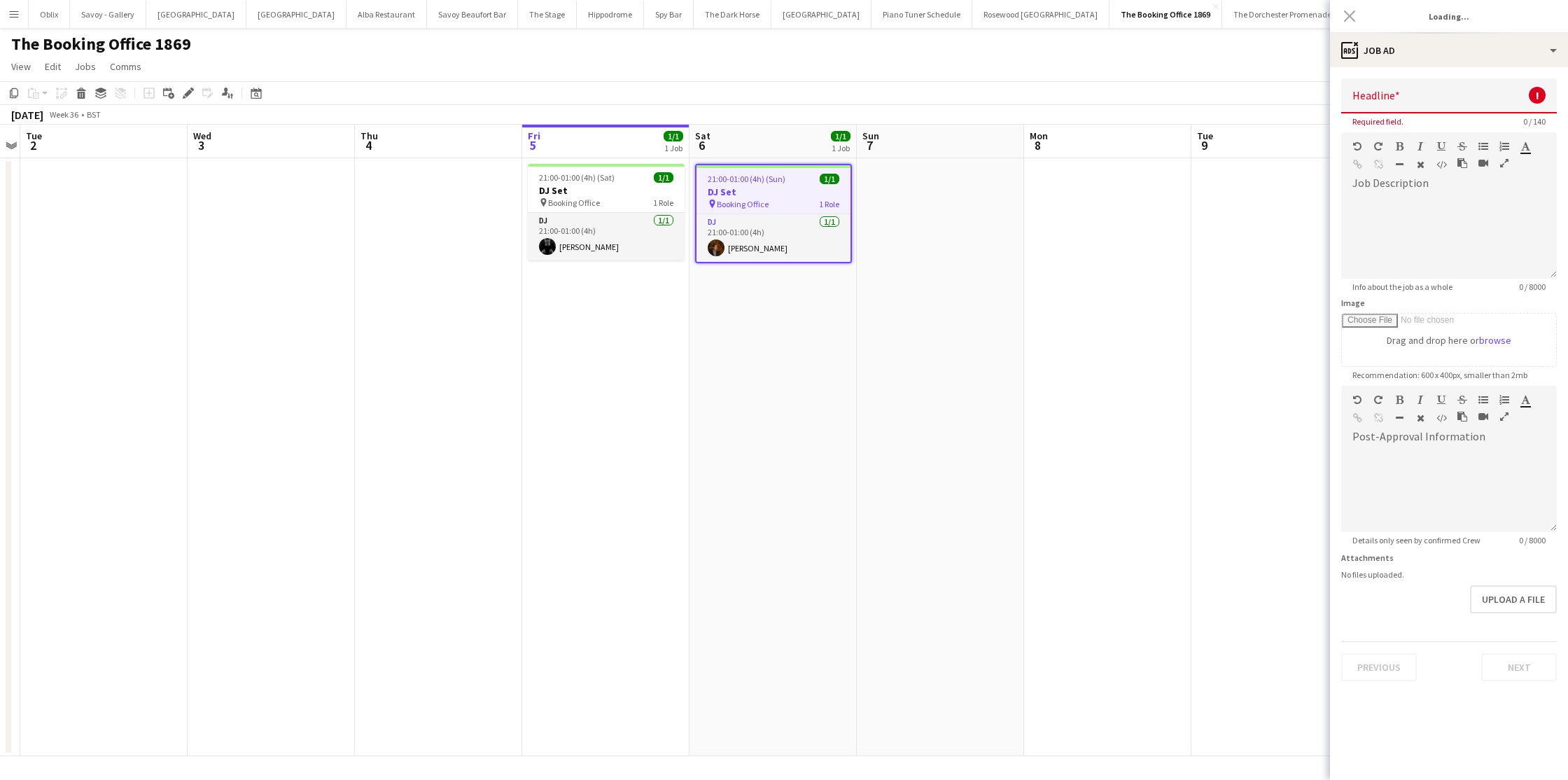
type input "******"
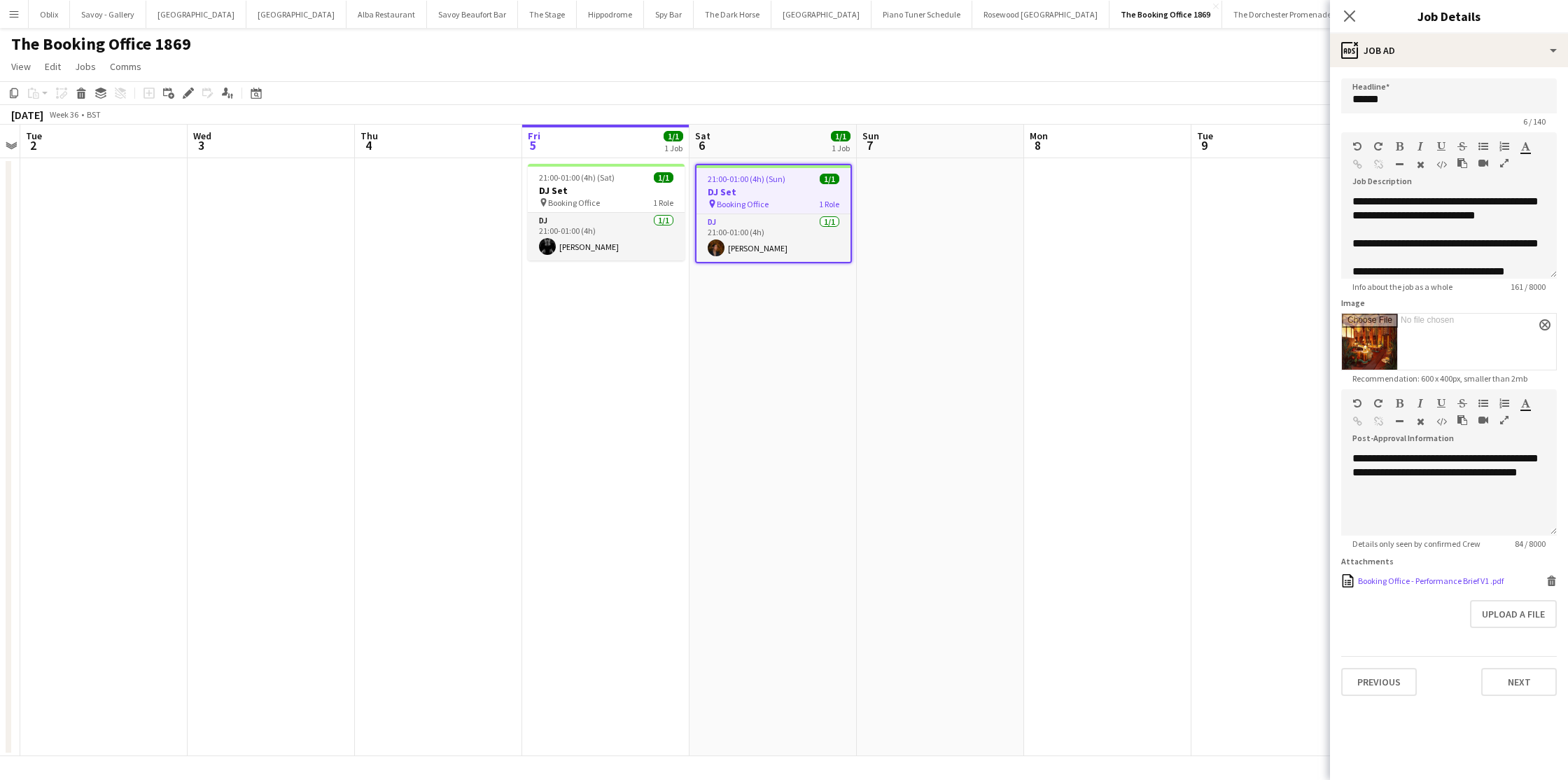
click at [1402, 581] on div "Booking Office - Performance Brief V1 .pdf" at bounding box center [1430, 581] width 146 height 10
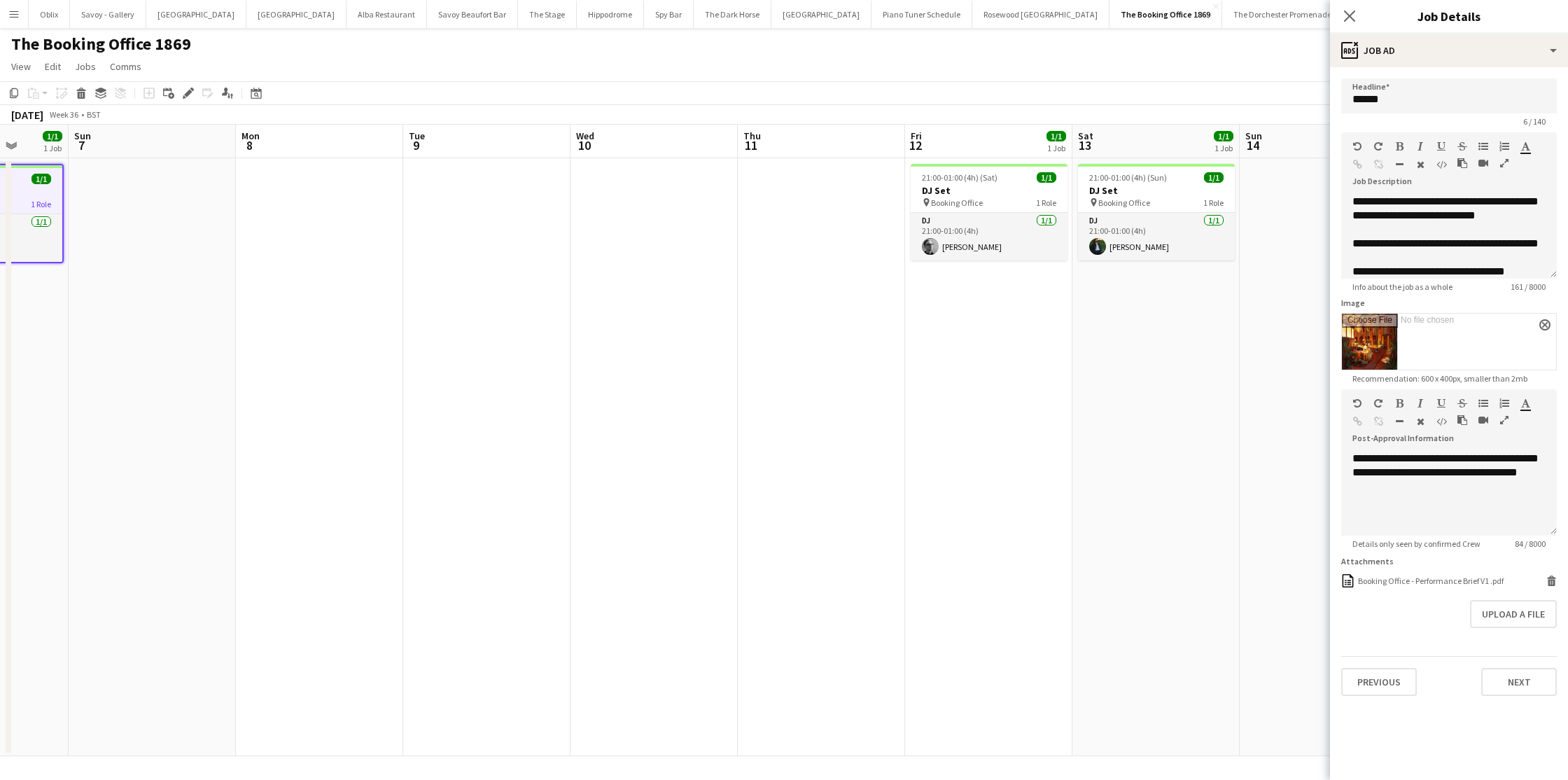
scroll to position [0, 400]
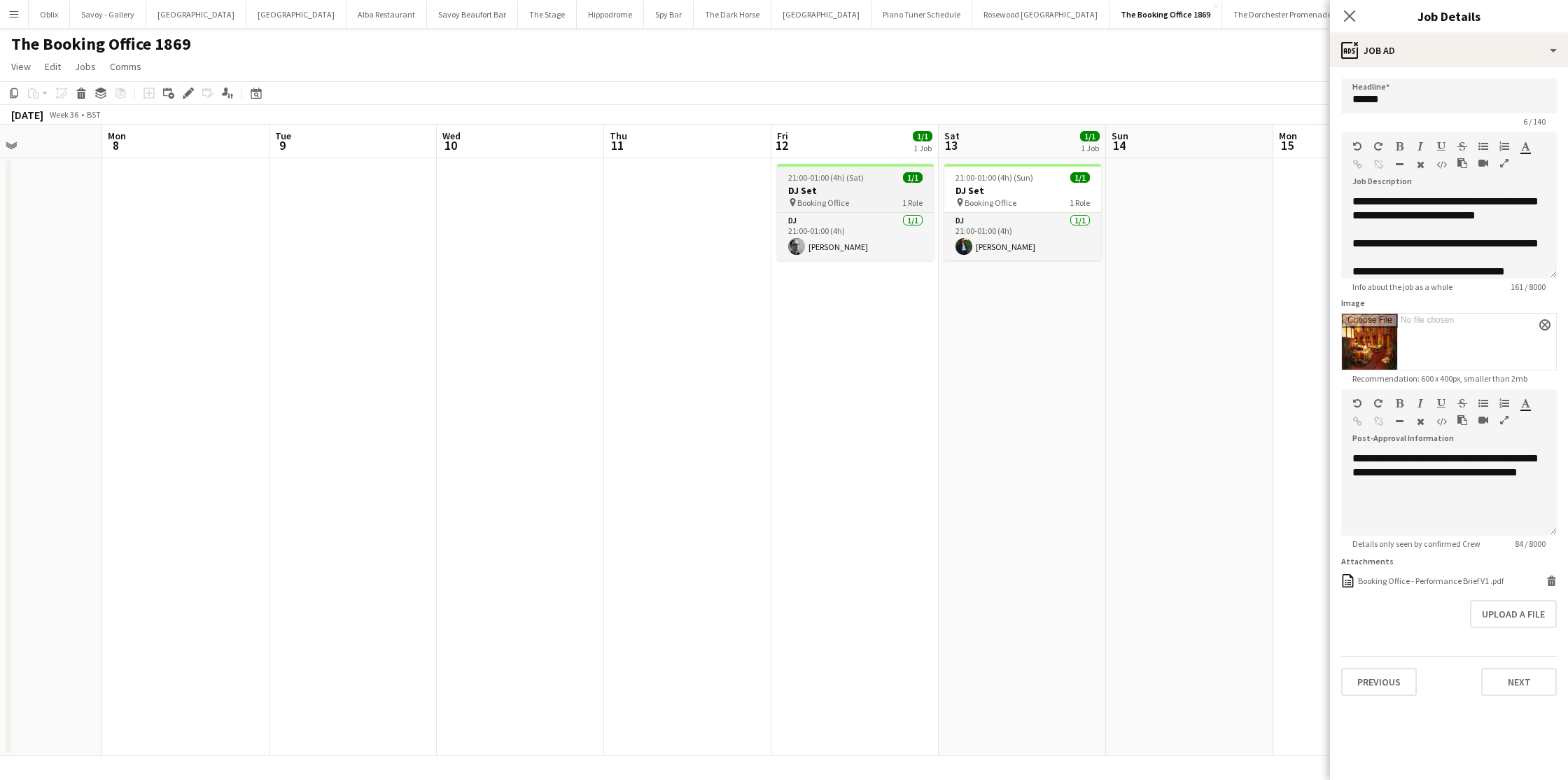
click at [868, 199] on div "pin Booking Office 1 Role" at bounding box center [855, 202] width 157 height 11
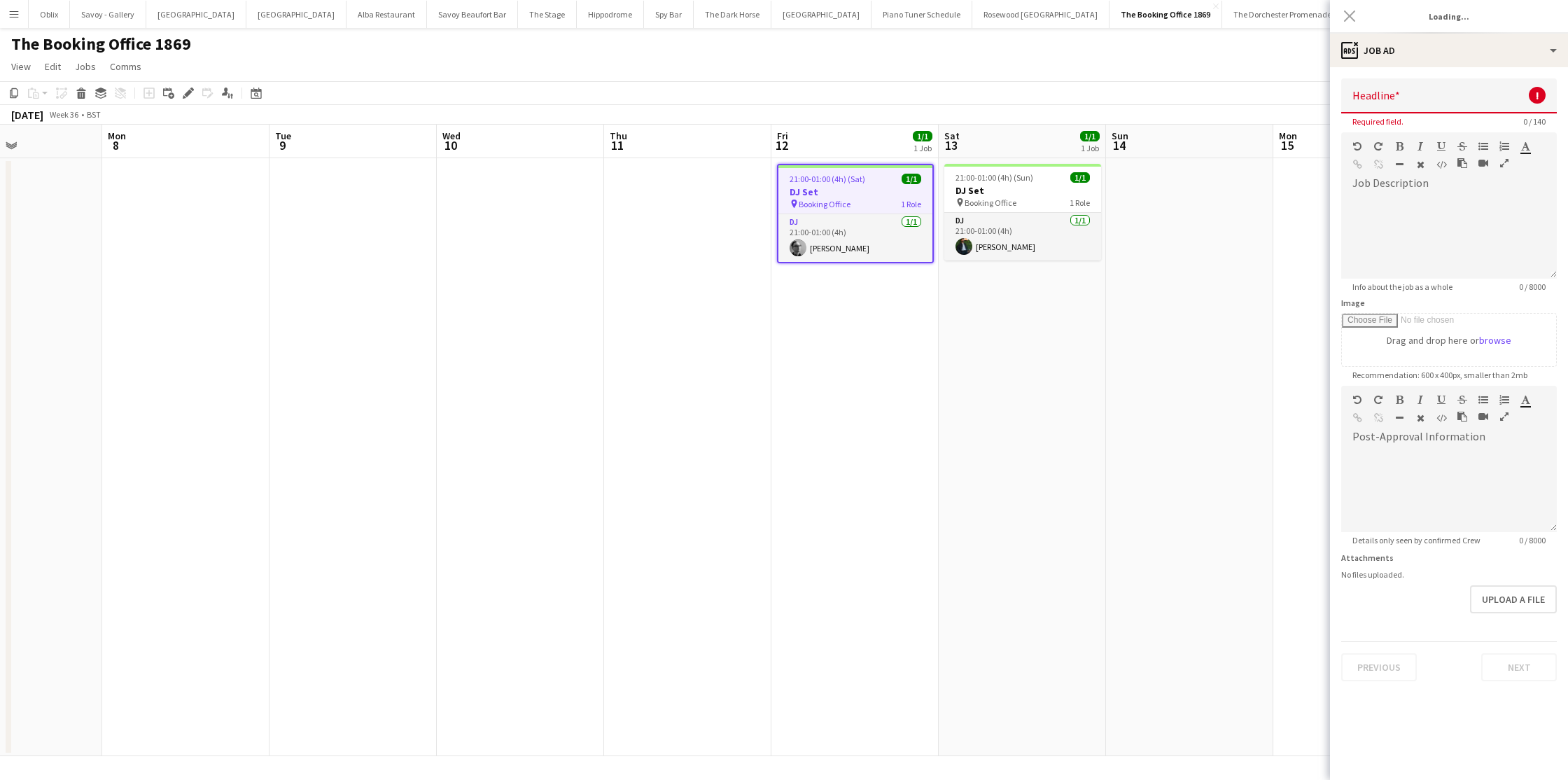
type input "******"
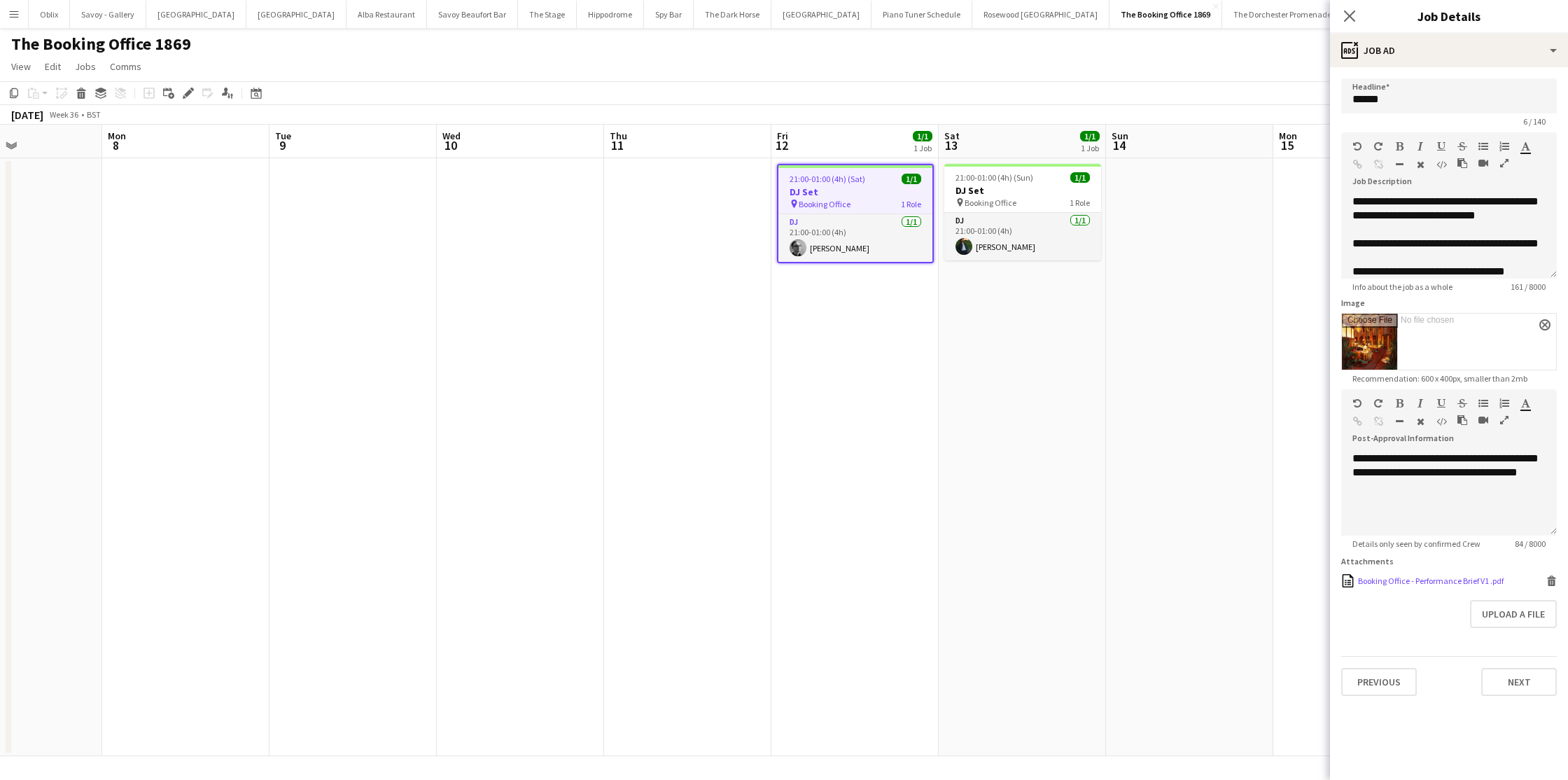
click at [1428, 583] on div "Booking Office - Performance Brief V1 .pdf" at bounding box center [1430, 581] width 146 height 10
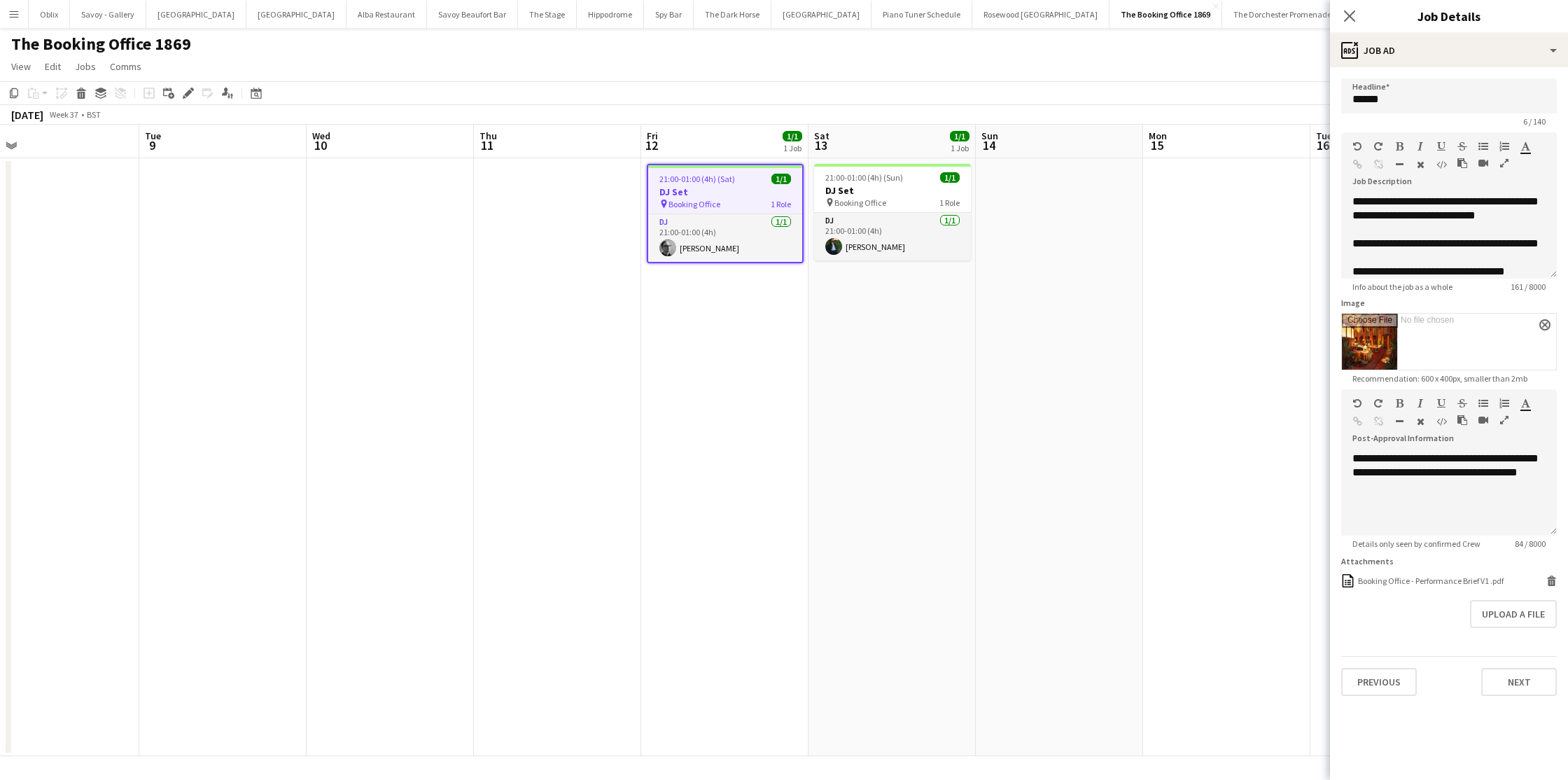
scroll to position [0, 533]
click at [1352, 19] on icon at bounding box center [1349, 16] width 13 height 13
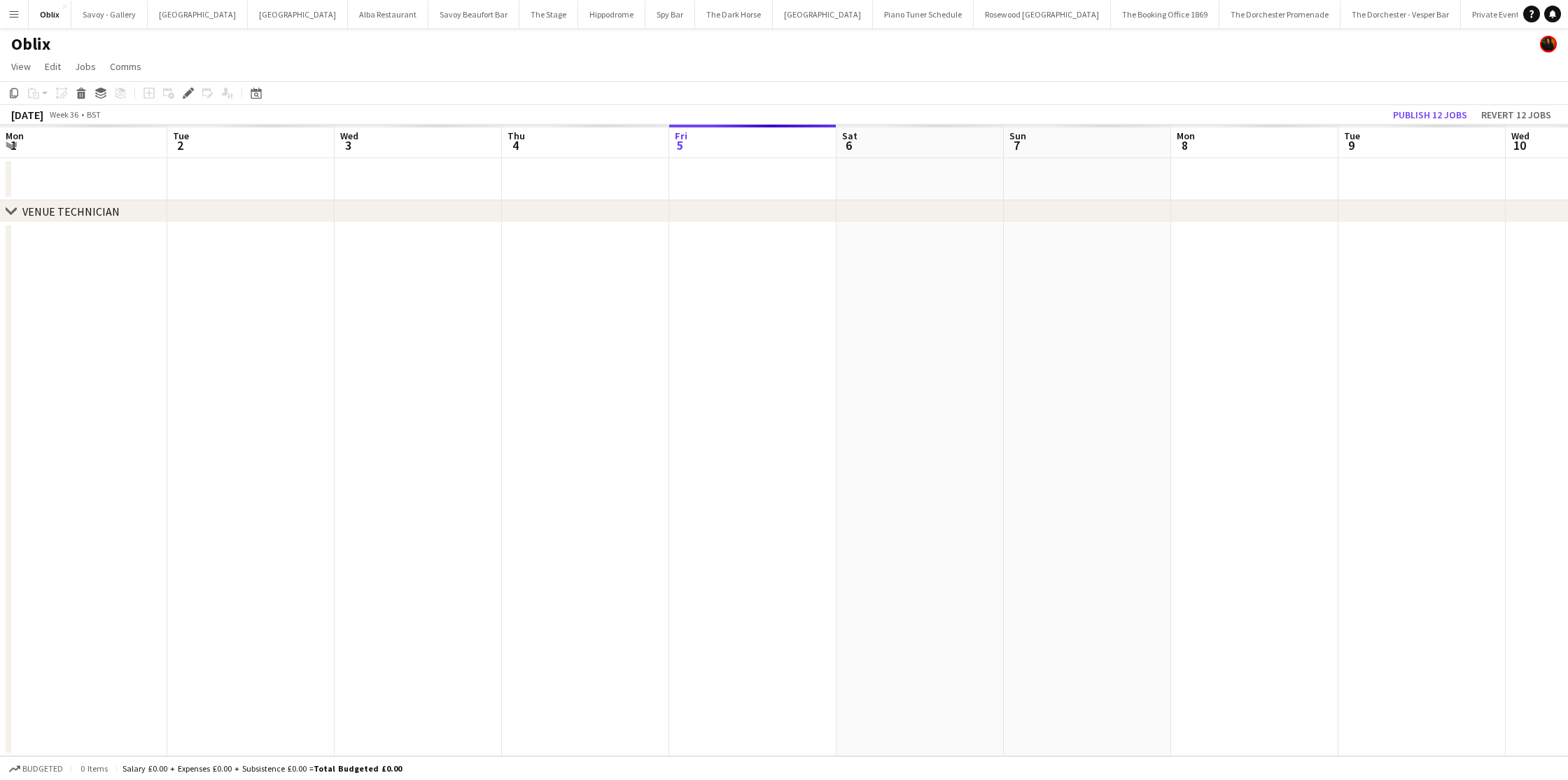
scroll to position [0, 482]
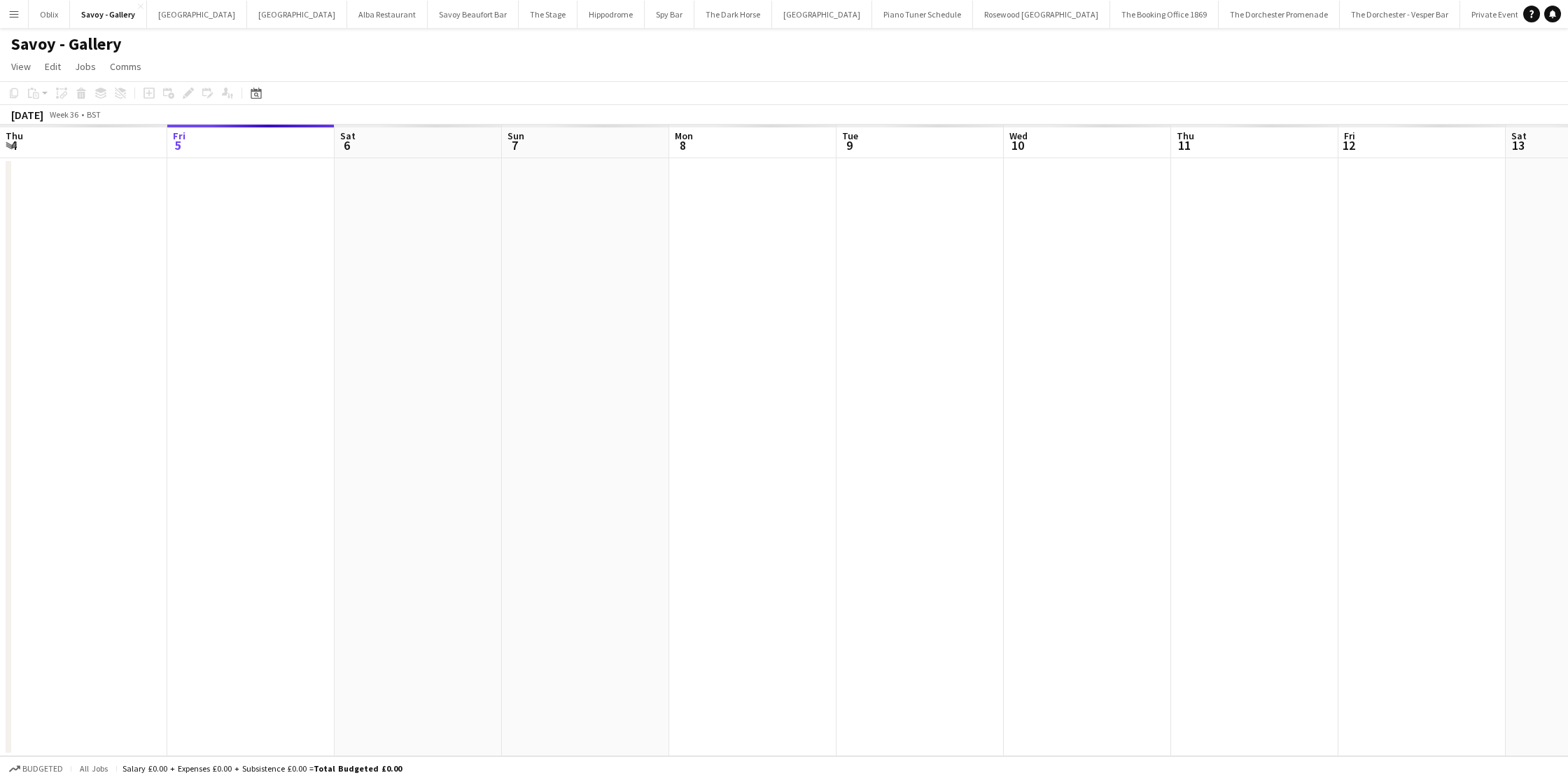
scroll to position [0, 482]
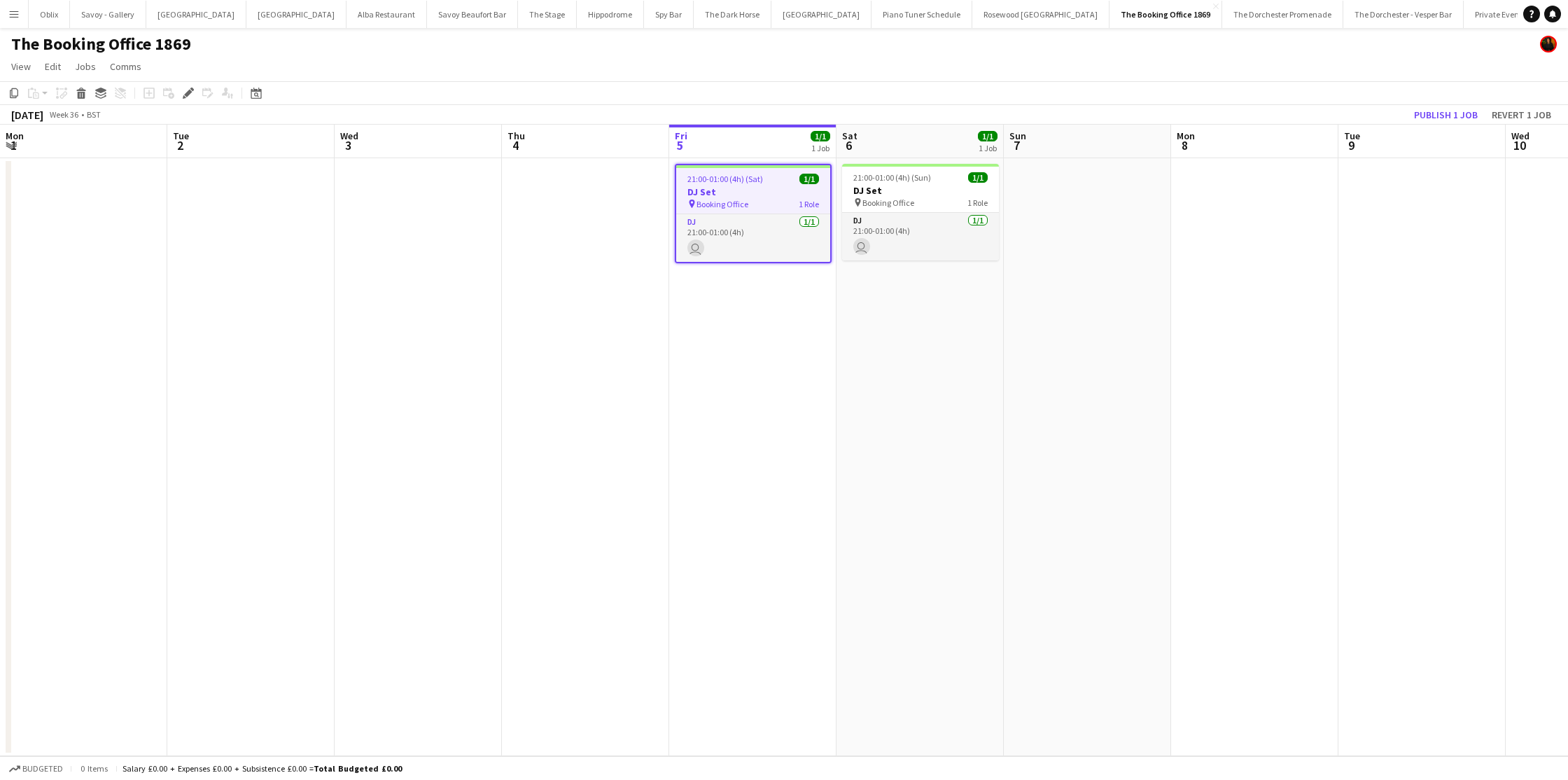
scroll to position [0, 482]
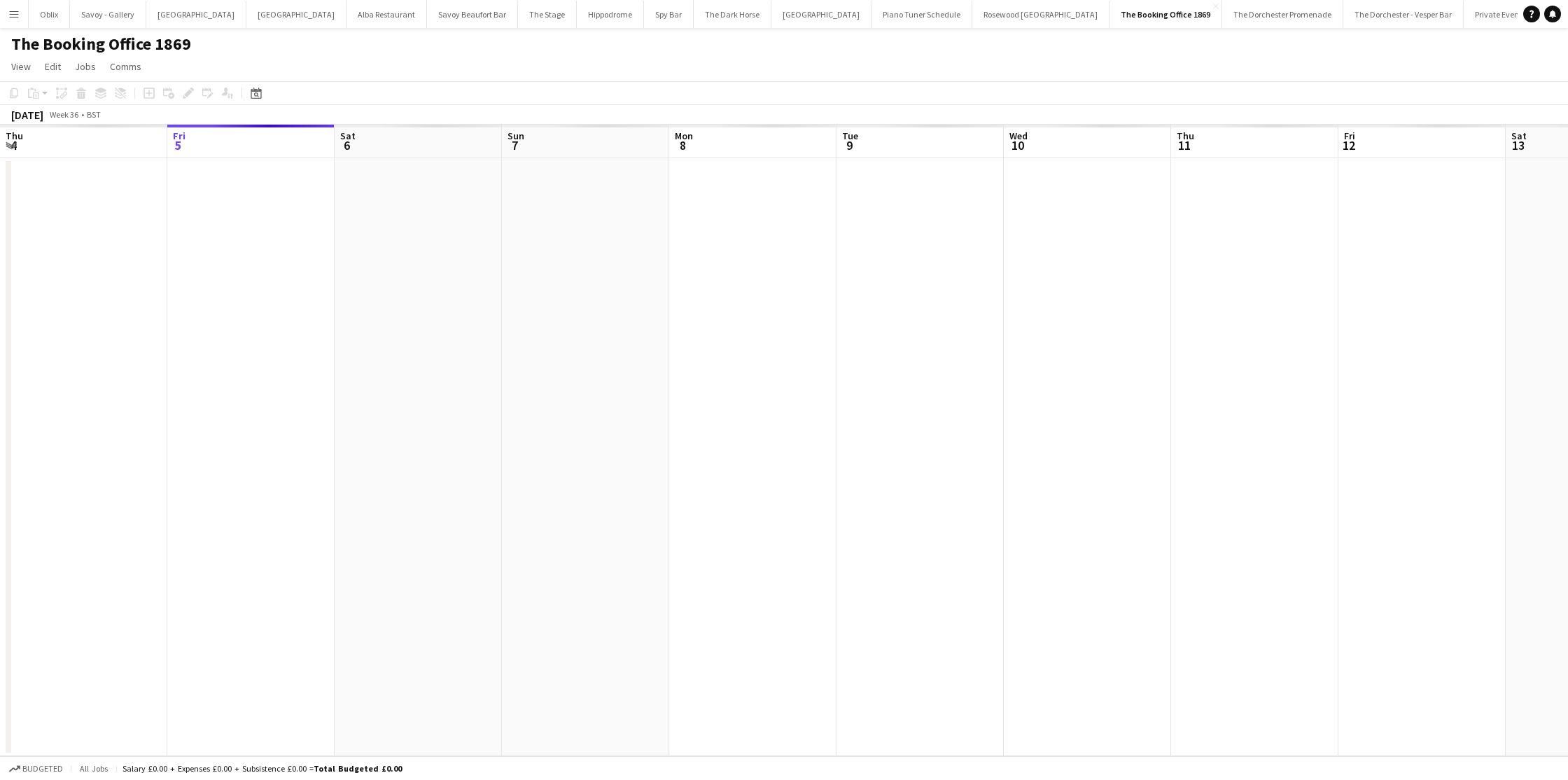
scroll to position [0, 482]
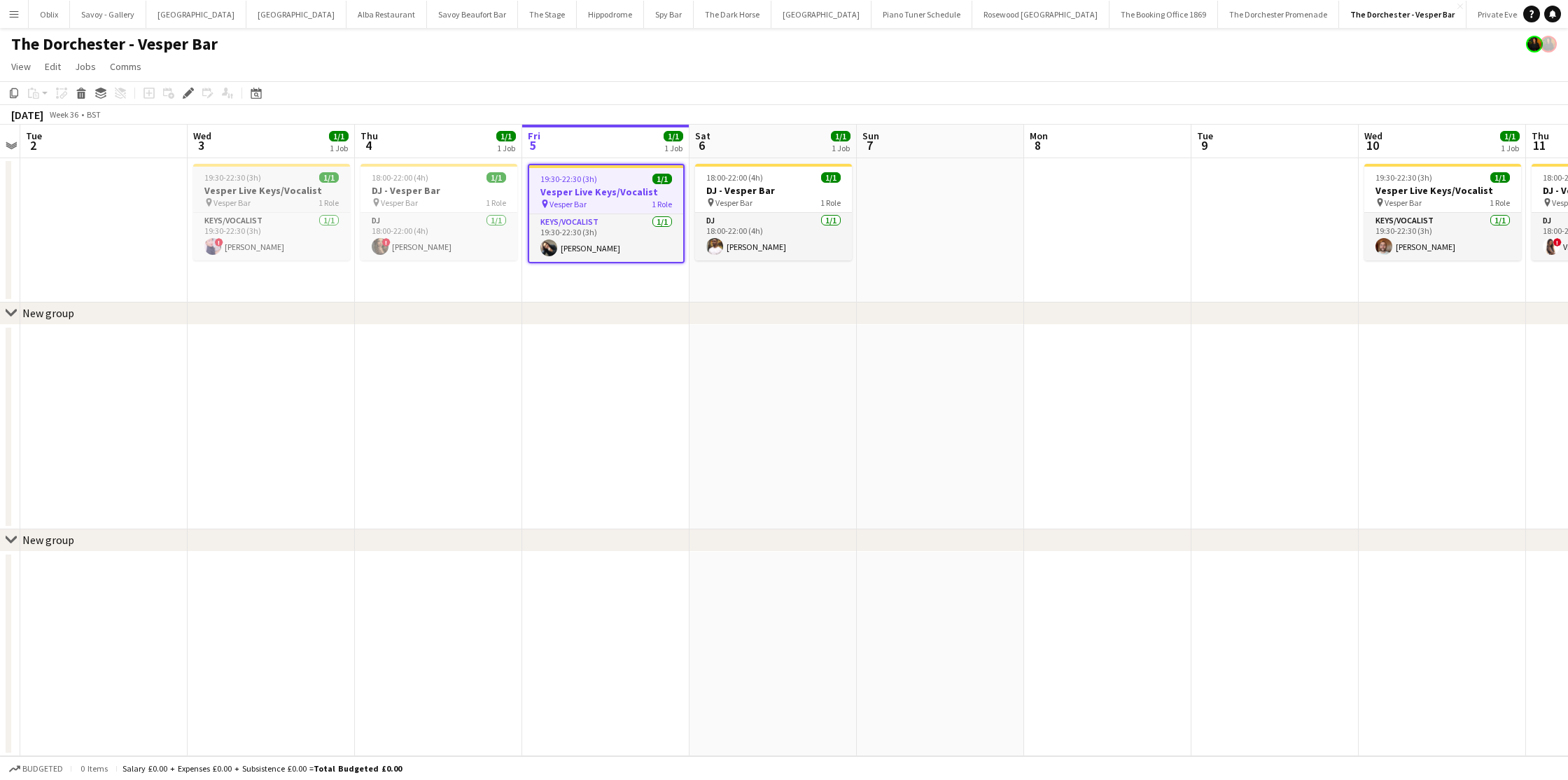
click at [260, 189] on h3 "Vesper Live Keys/Vocalist" at bounding box center [272, 190] width 157 height 13
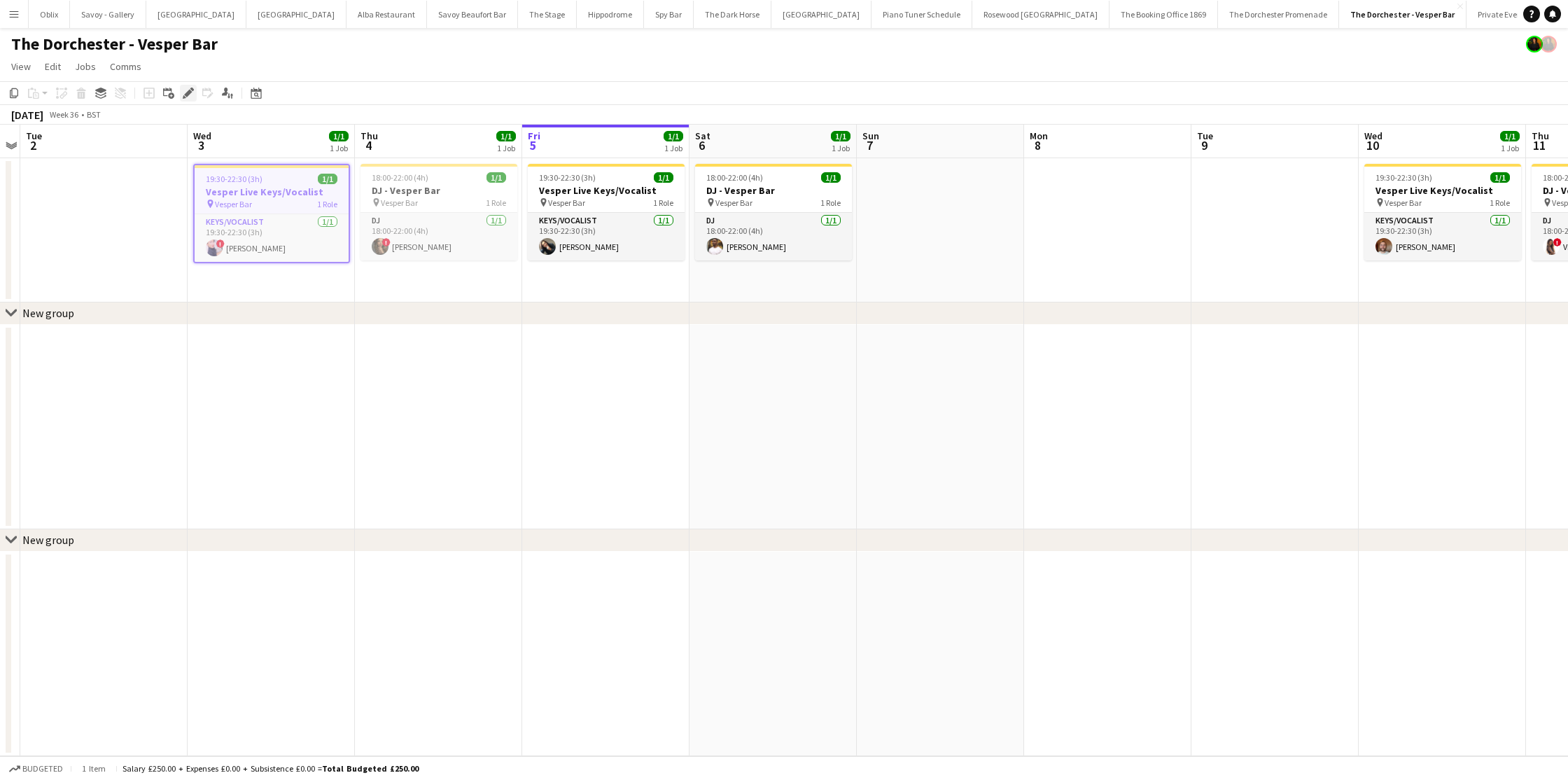
click at [186, 92] on icon "Edit" at bounding box center [188, 93] width 11 height 11
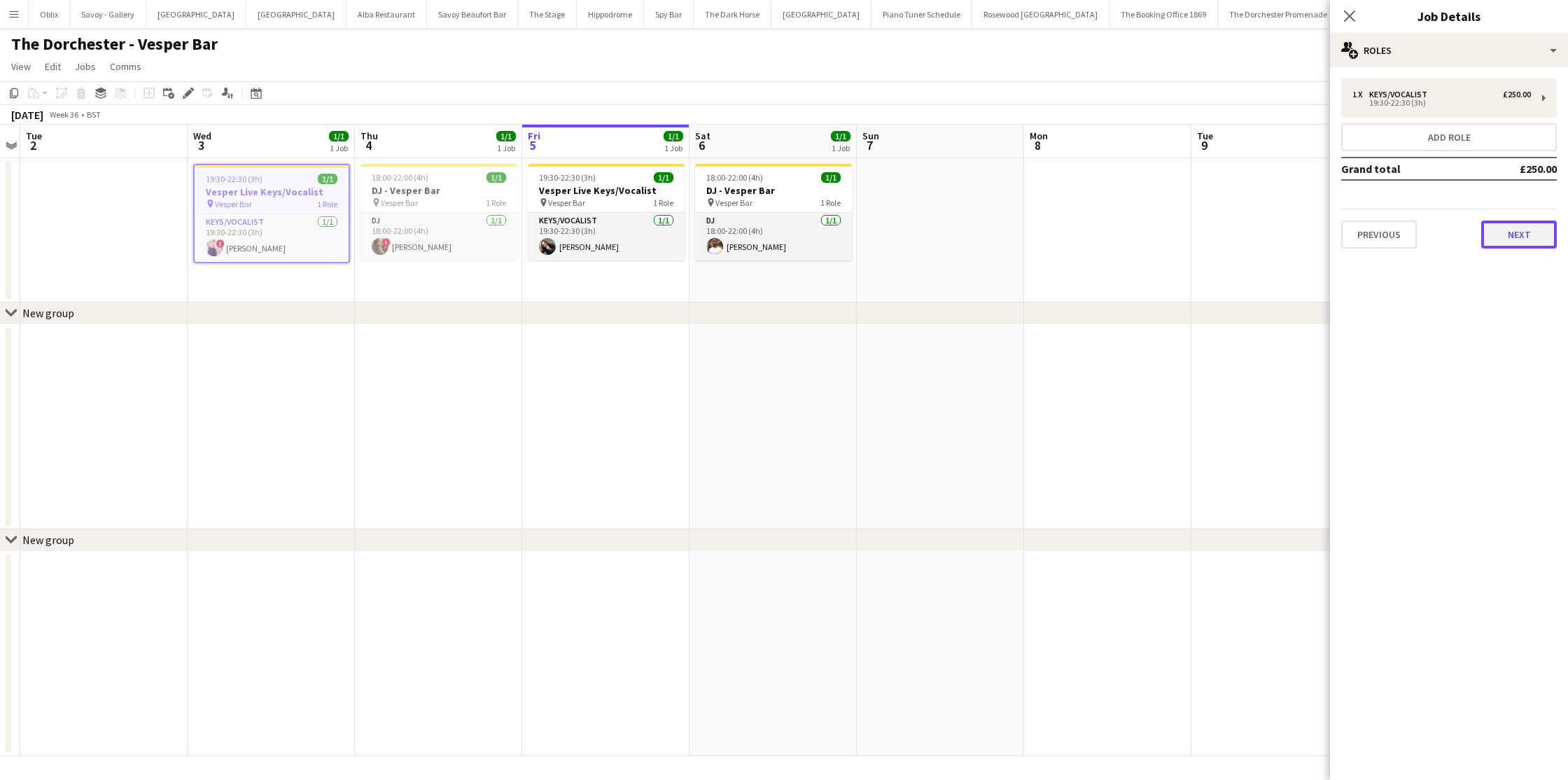
click at [1535, 227] on button "Next" at bounding box center [1519, 235] width 75 height 28
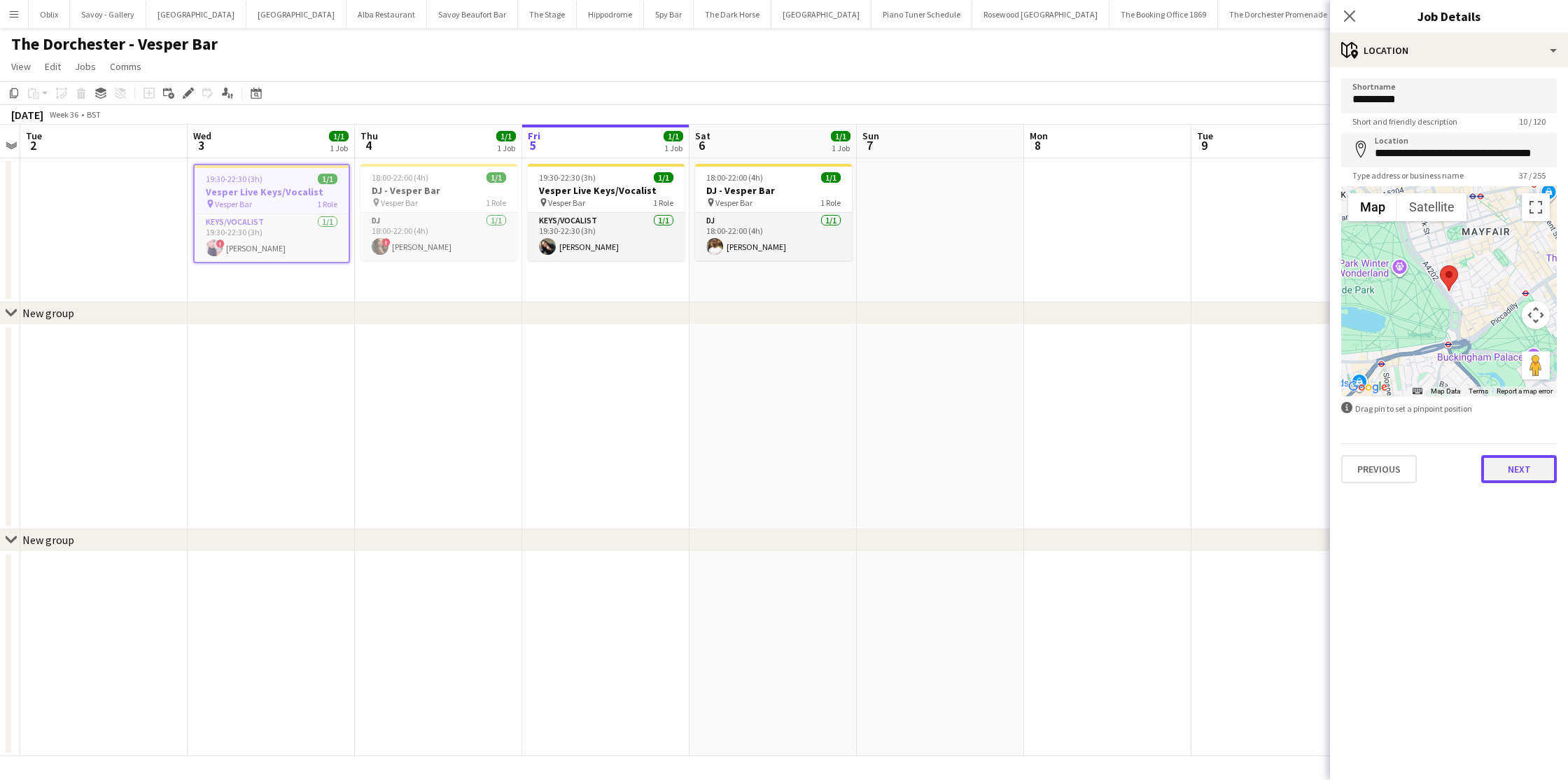
click at [1518, 481] on button "Next" at bounding box center [1519, 469] width 75 height 28
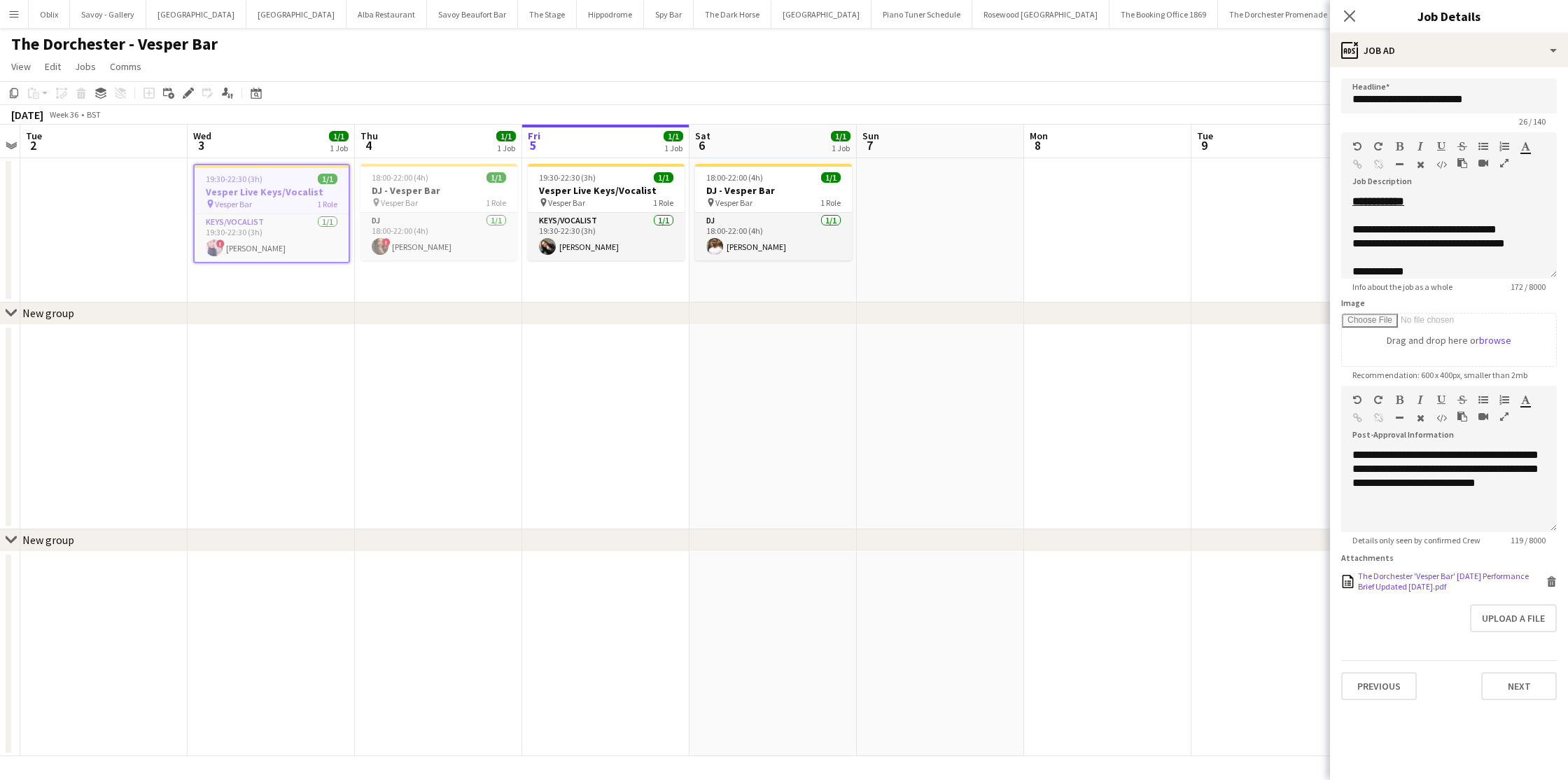
click at [1427, 576] on div "The Dorchester 'Vesper Bar' Wednesday Performance Brief Updated March 2025.pdf" at bounding box center [1450, 581] width 185 height 21
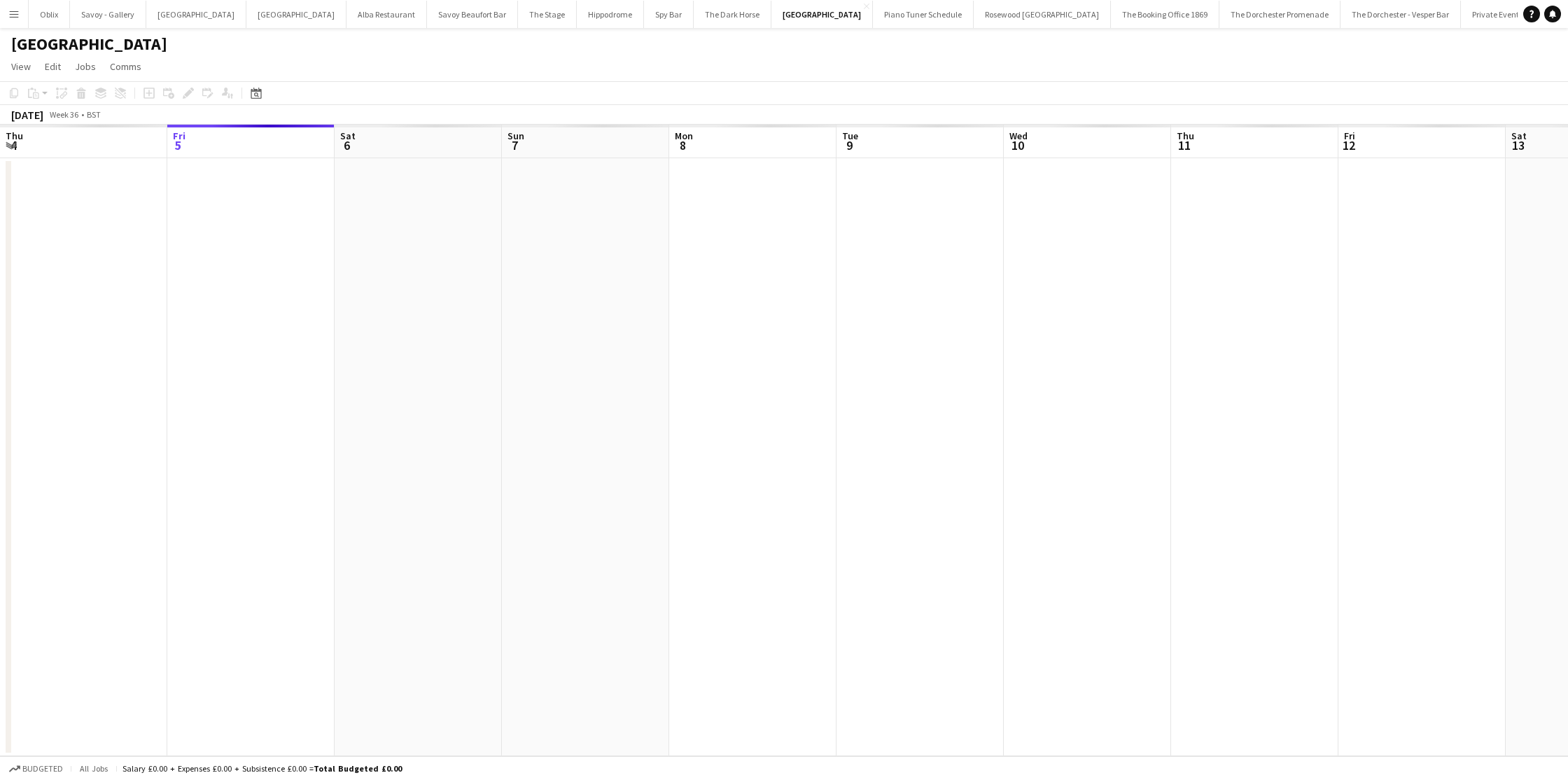
scroll to position [0, 482]
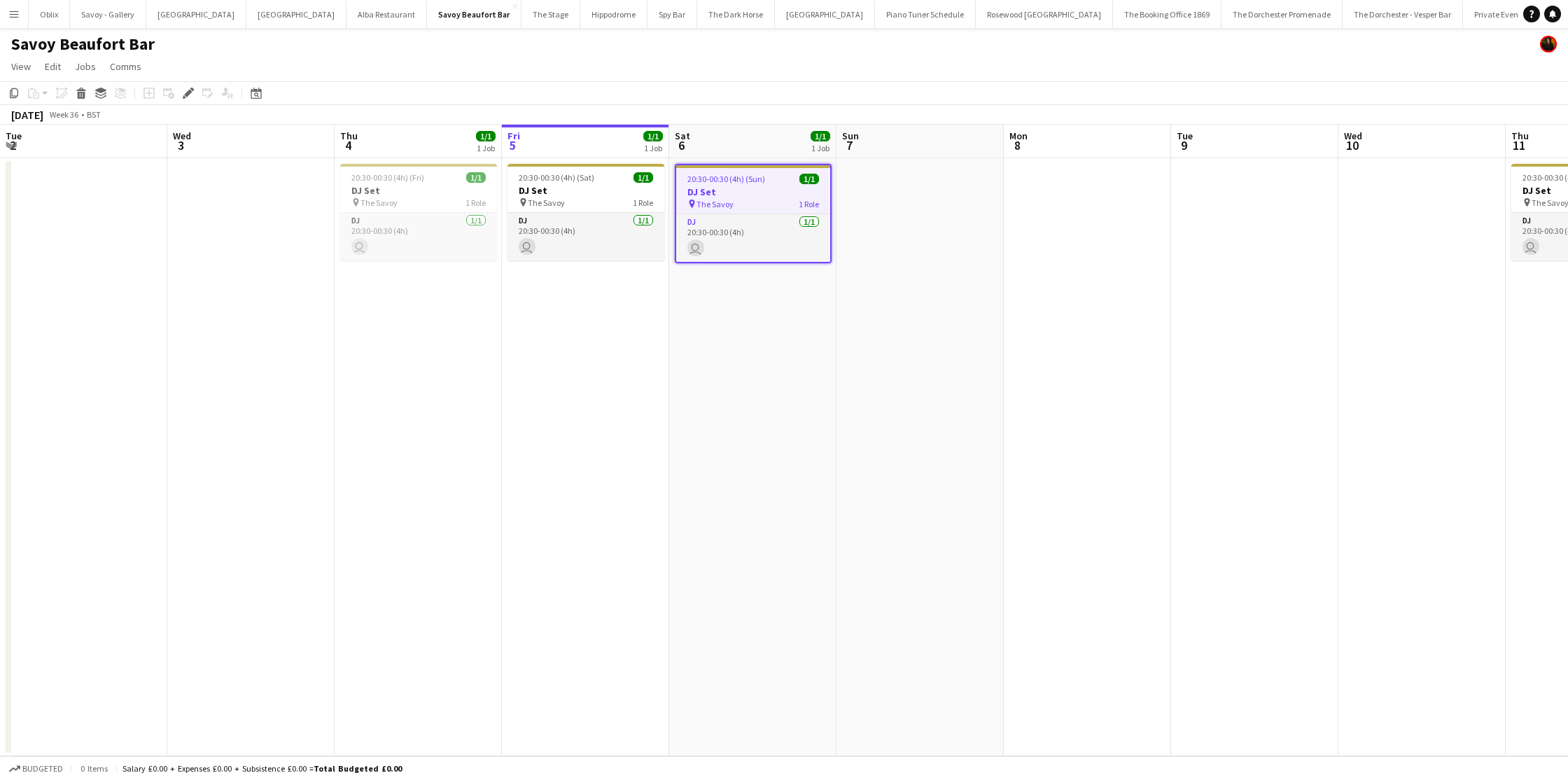
scroll to position [0, 482]
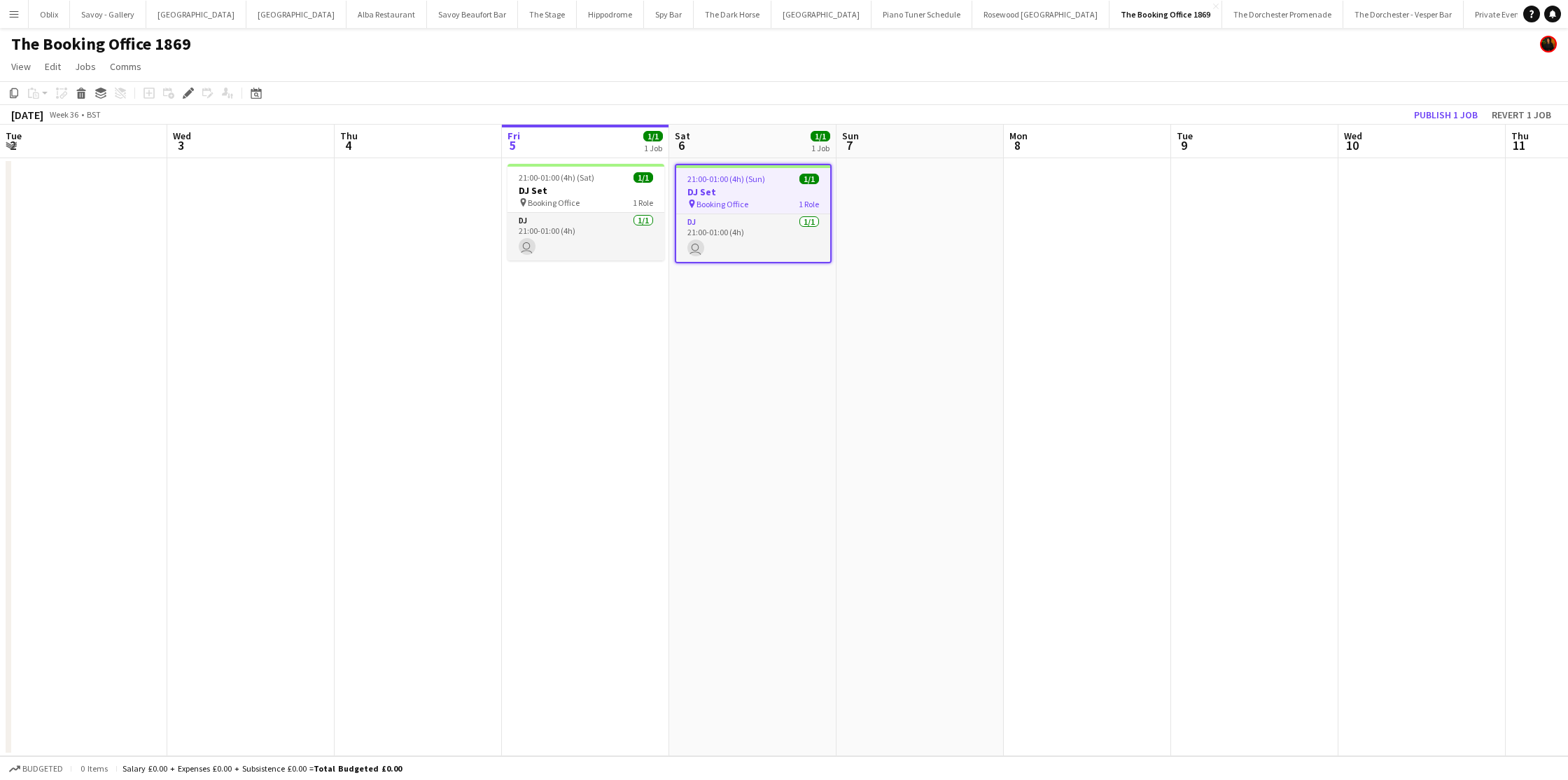
scroll to position [0, 482]
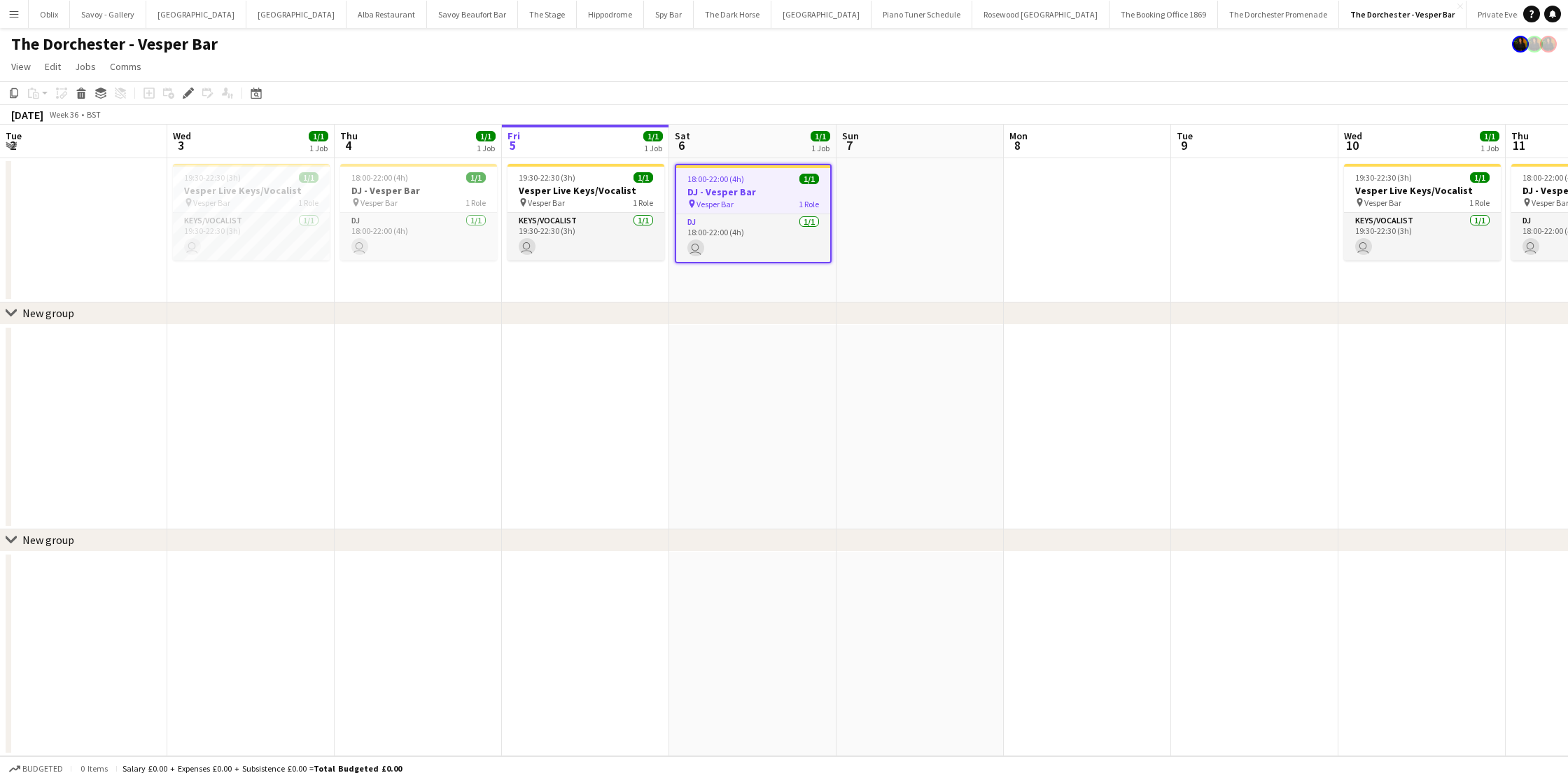
scroll to position [0, 482]
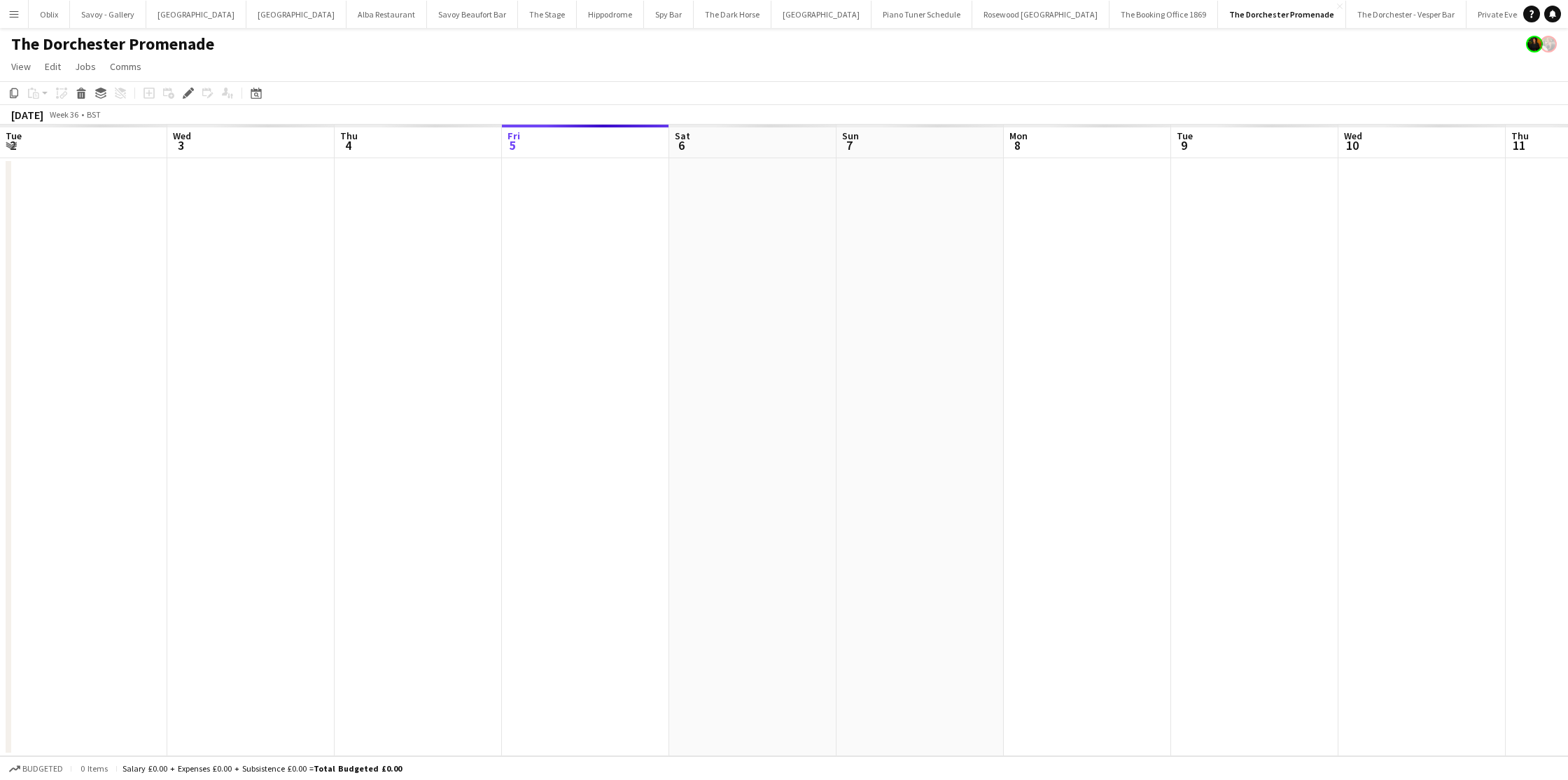
scroll to position [0, 482]
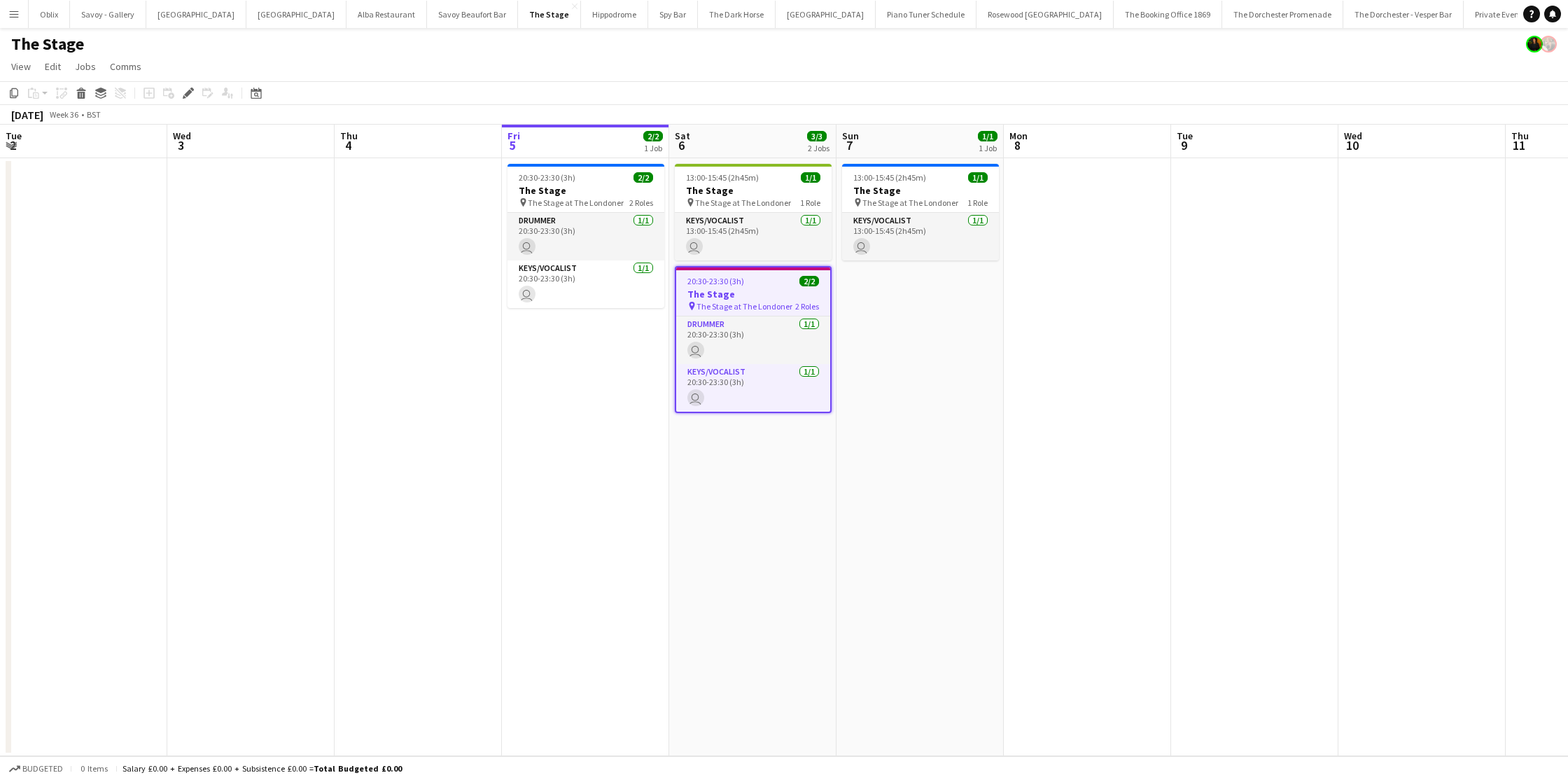
scroll to position [0, 482]
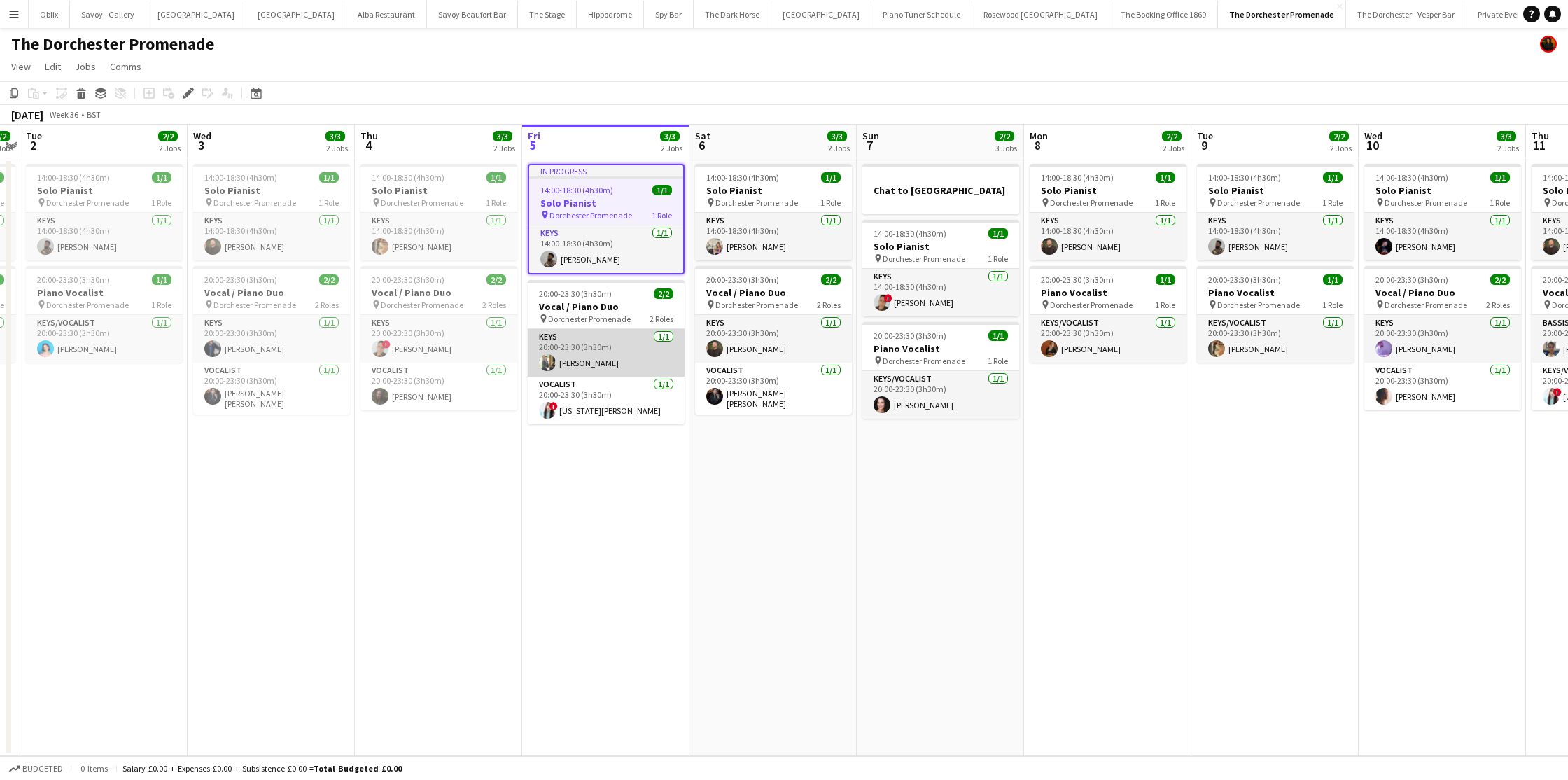
scroll to position [0, 480]
